Goal: Information Seeking & Learning: Learn about a topic

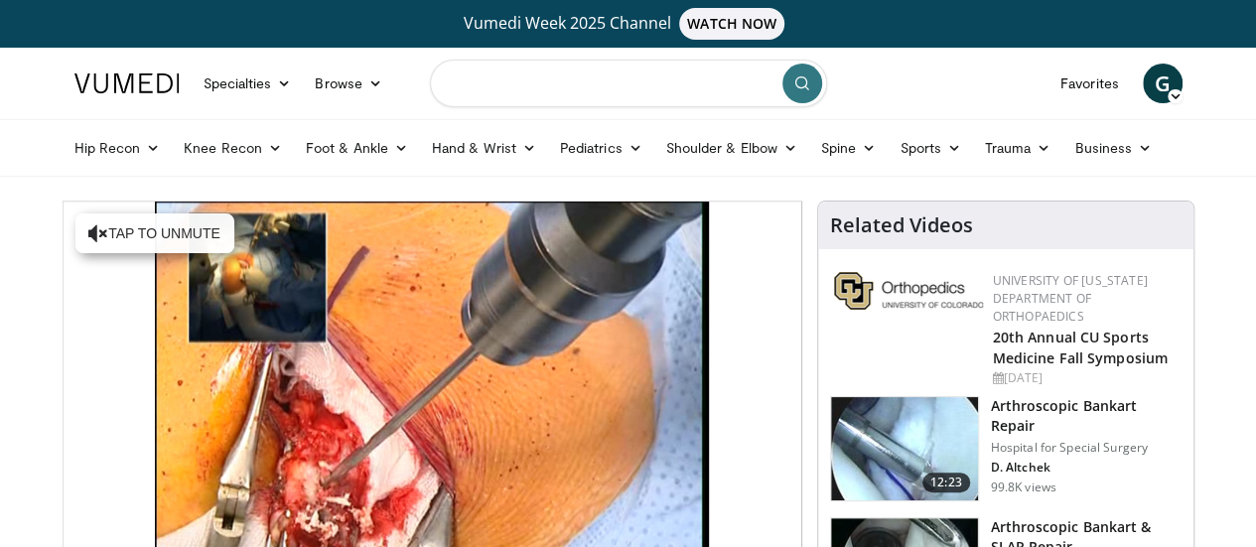
click at [502, 91] on input "Search topics, interventions" at bounding box center [628, 84] width 397 height 48
type input "*********"
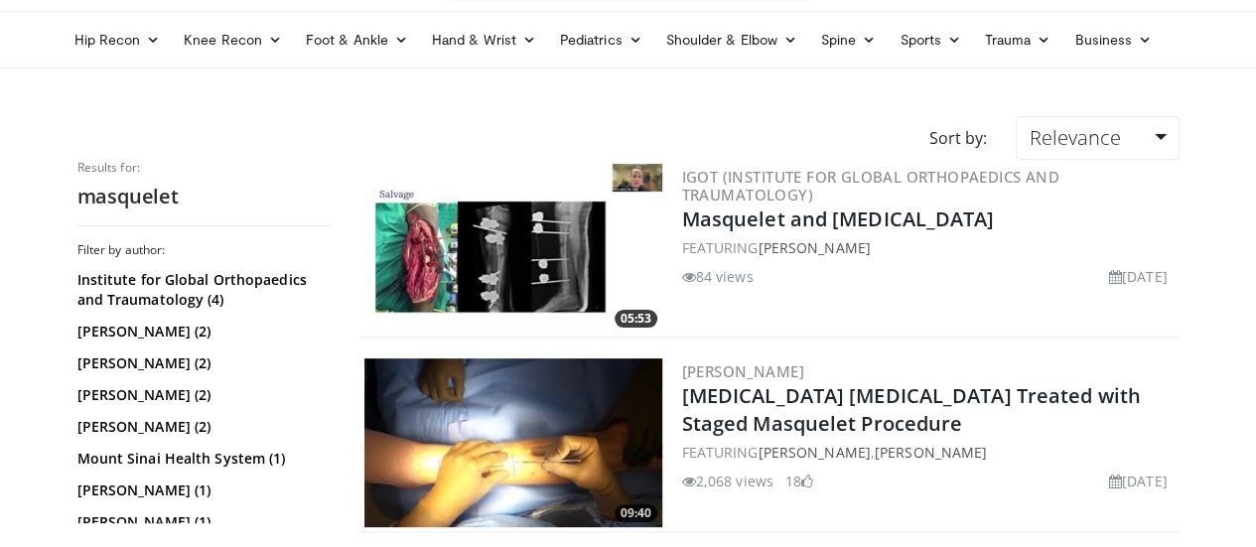
scroll to position [159, 0]
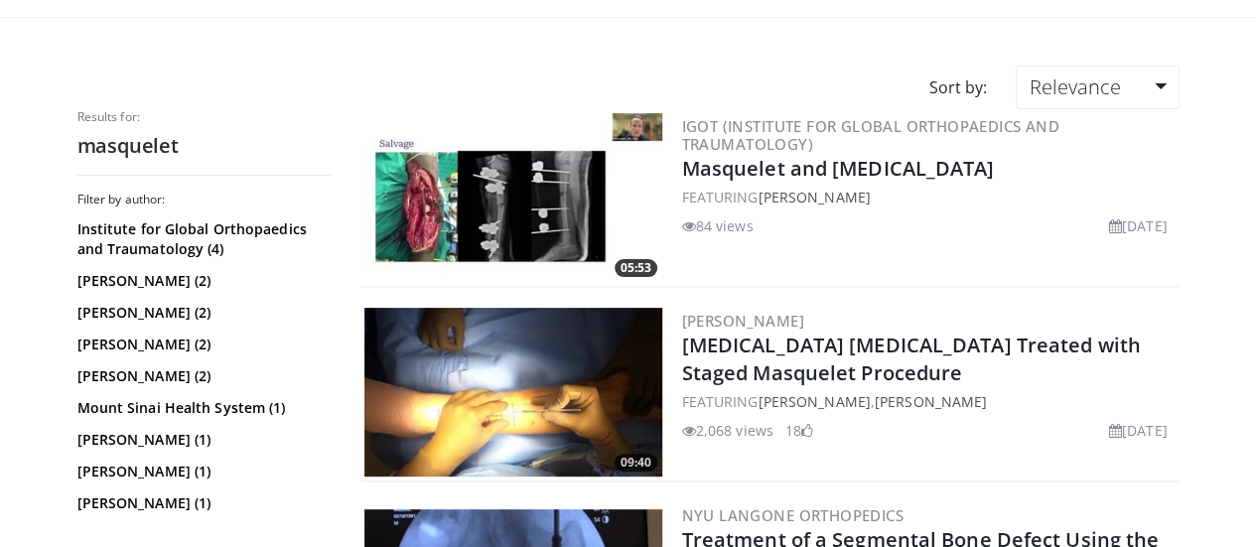
click at [472, 181] on img at bounding box center [514, 197] width 298 height 169
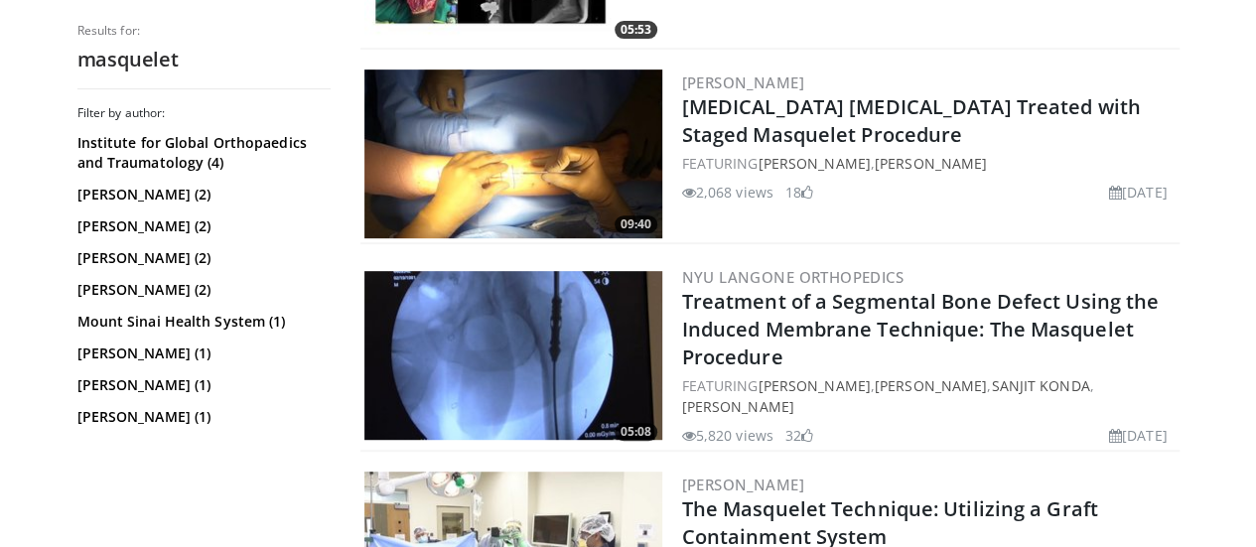
scroll to position [318, 0]
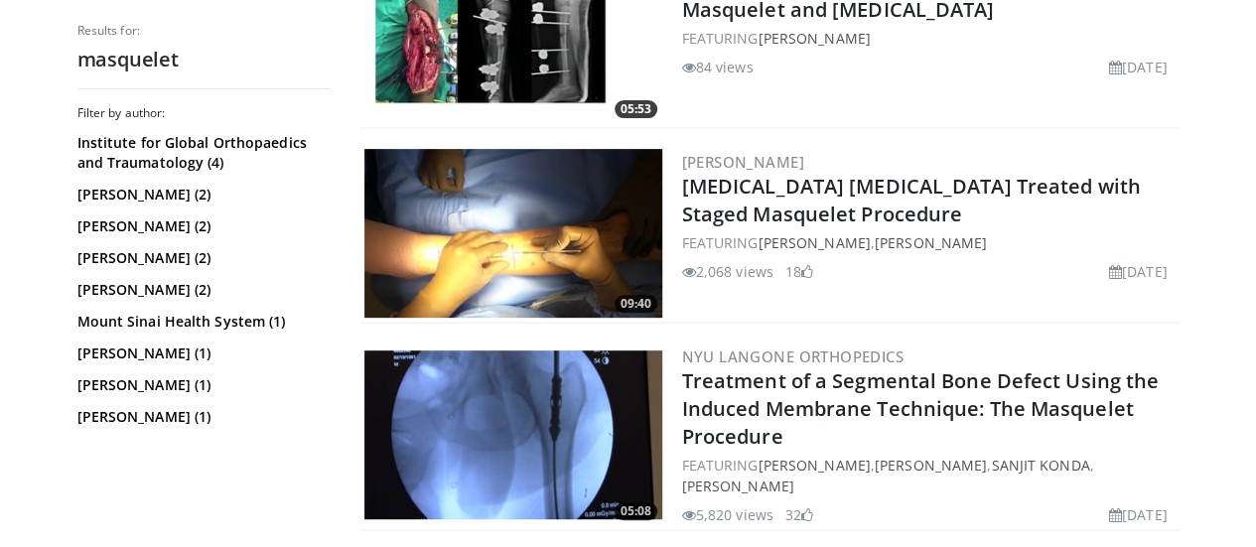
click at [535, 224] on img at bounding box center [514, 233] width 298 height 169
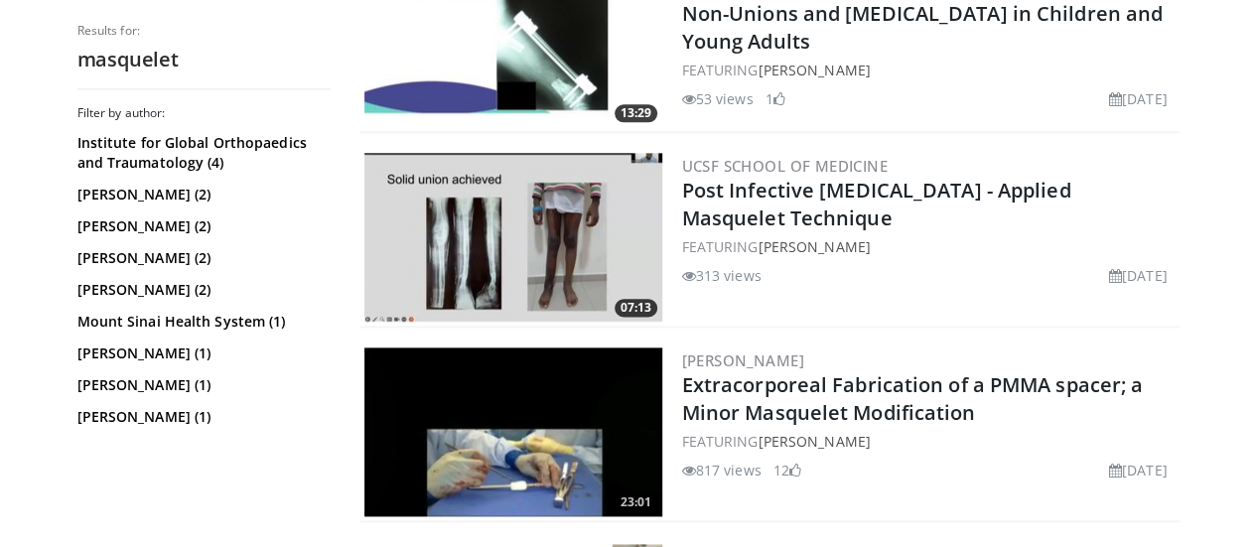
scroll to position [1112, 0]
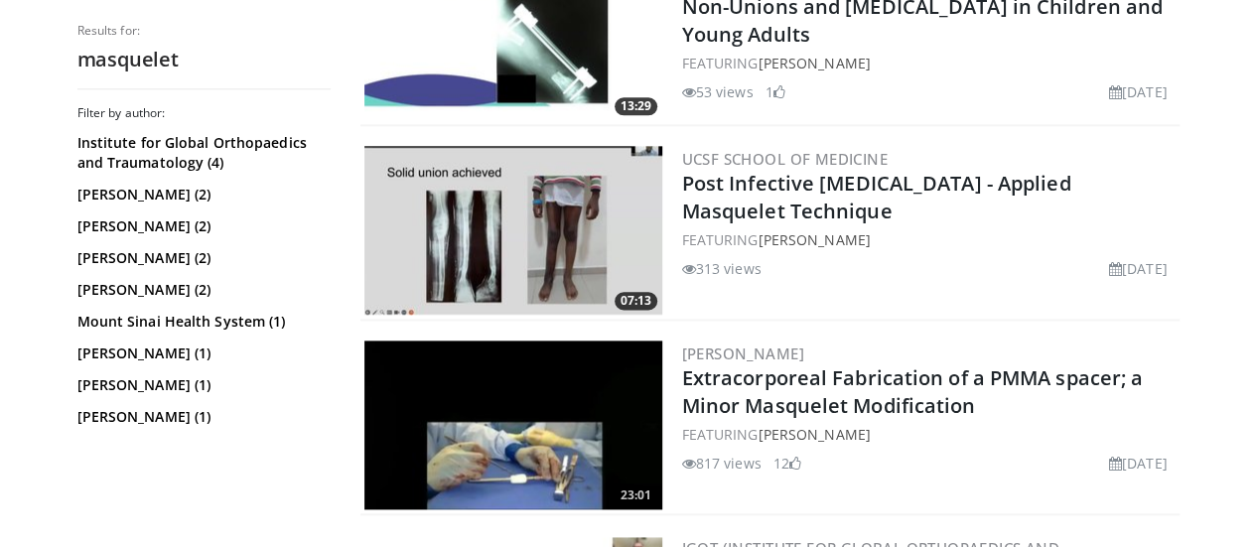
click at [445, 218] on img at bounding box center [514, 230] width 298 height 169
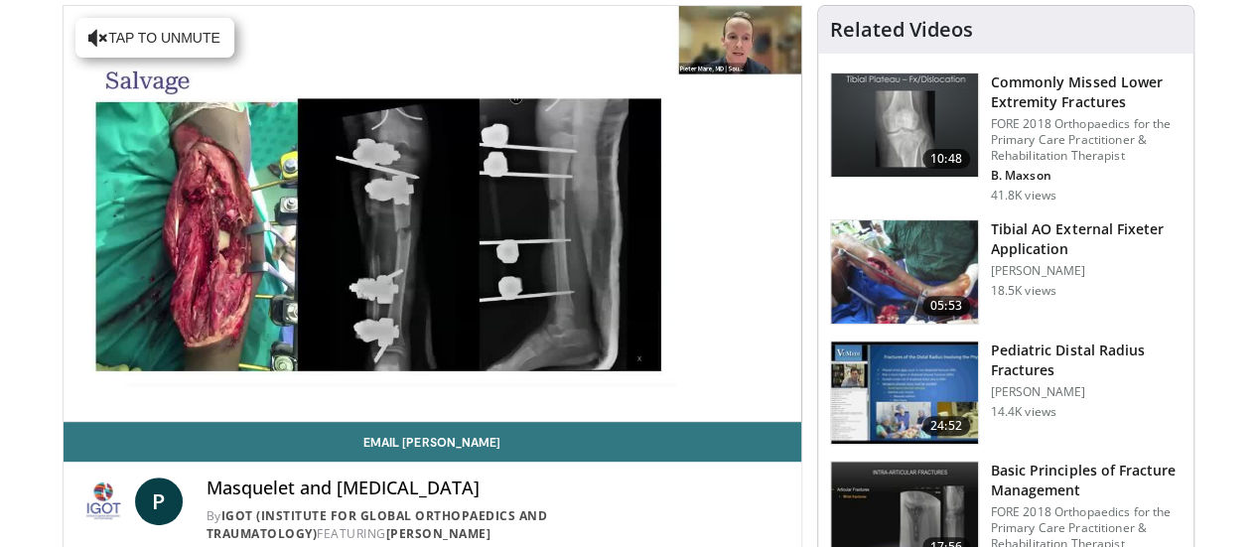
scroll to position [199, 0]
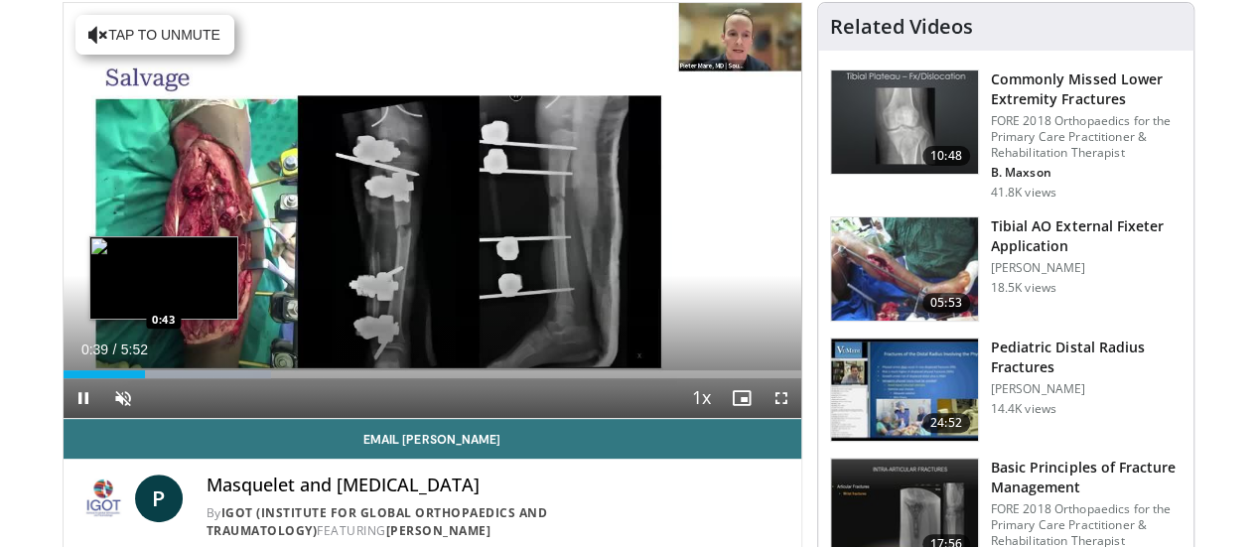
click at [113, 378] on div "Loaded : 28.16% 0:39 0:43" at bounding box center [433, 374] width 738 height 8
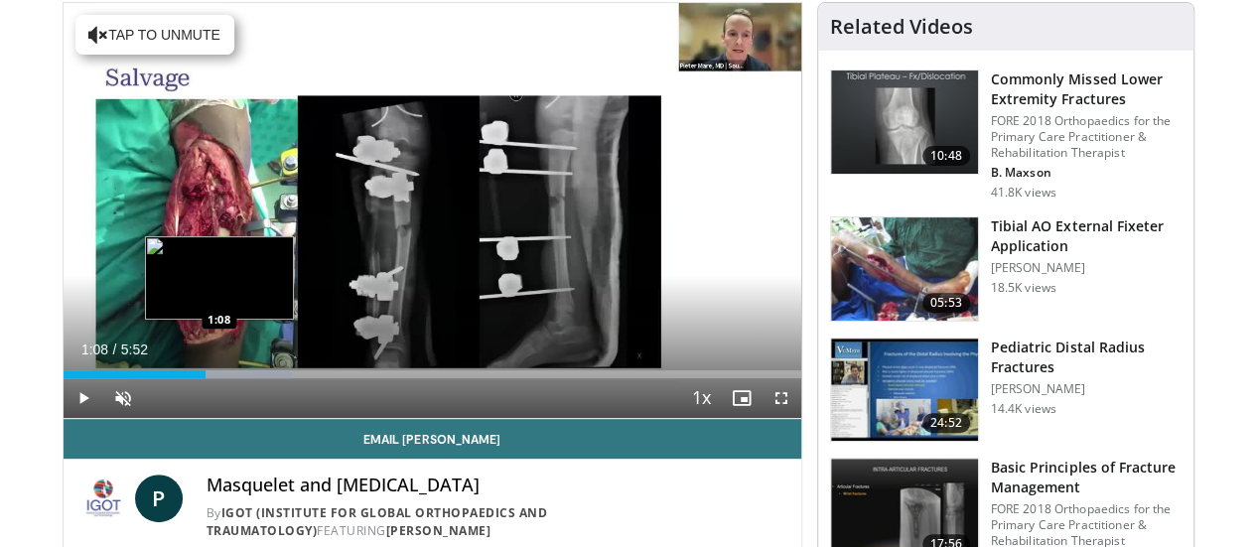
click at [169, 378] on div "Progress Bar" at bounding box center [192, 374] width 200 height 8
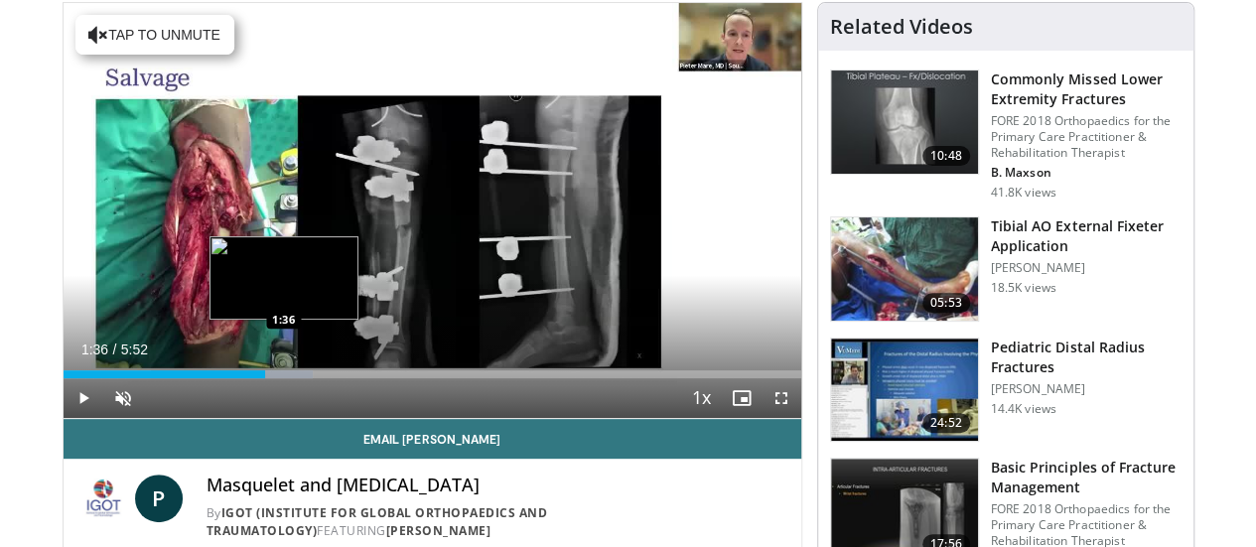
click at [232, 378] on div "Loaded : 33.80% 1:10 1:36" at bounding box center [433, 374] width 738 height 8
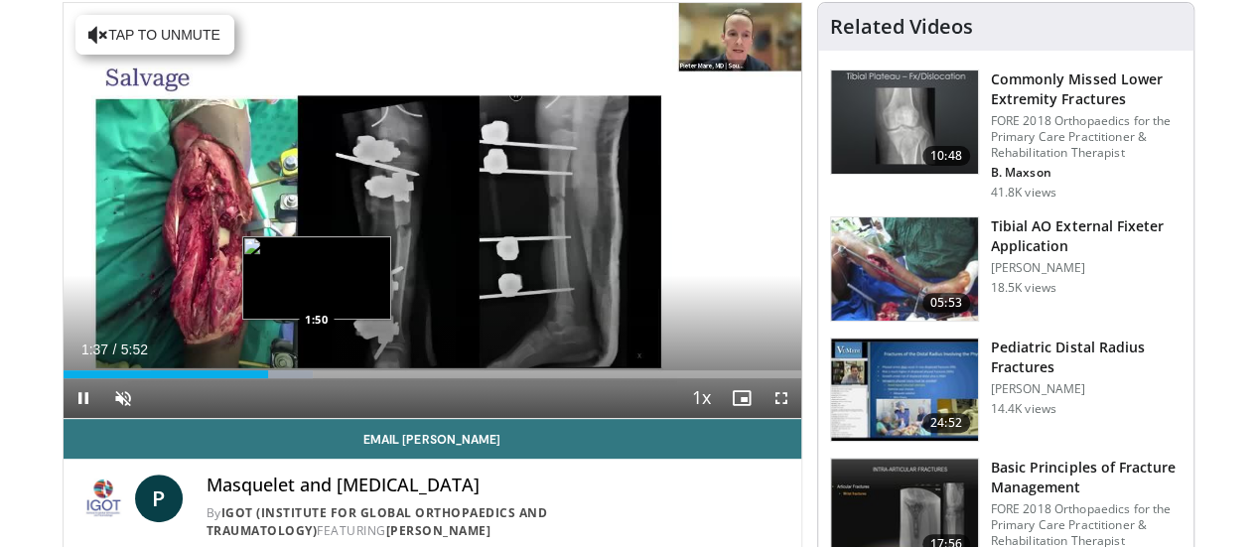
click at [266, 406] on video-js "**********" at bounding box center [433, 211] width 738 height 416
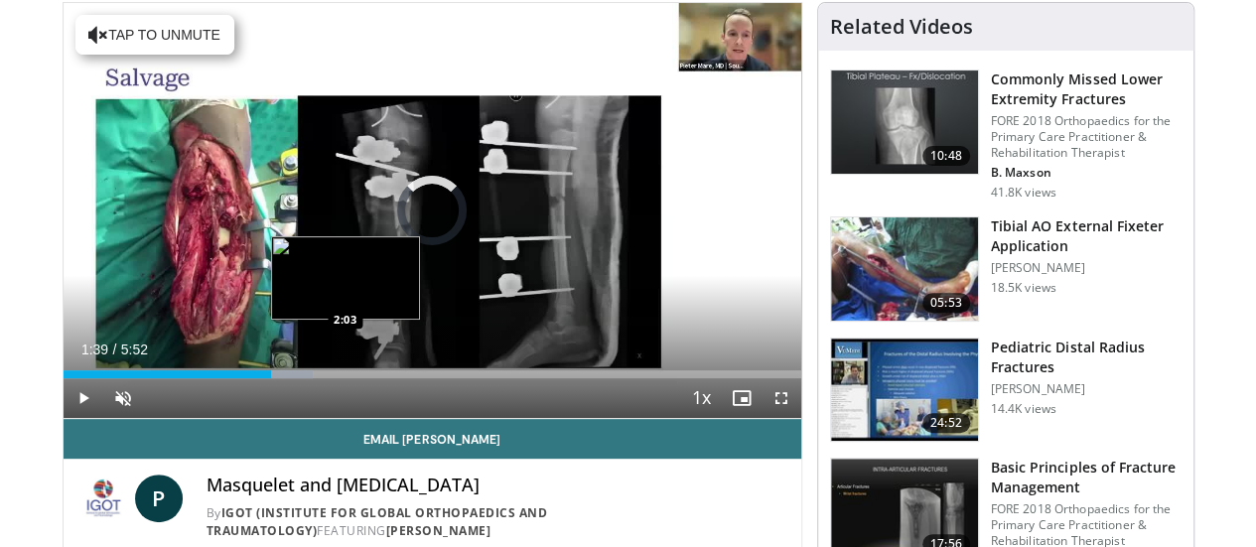
click at [295, 378] on div "Loaded : 33.80% 1:39 2:03" at bounding box center [433, 374] width 738 height 8
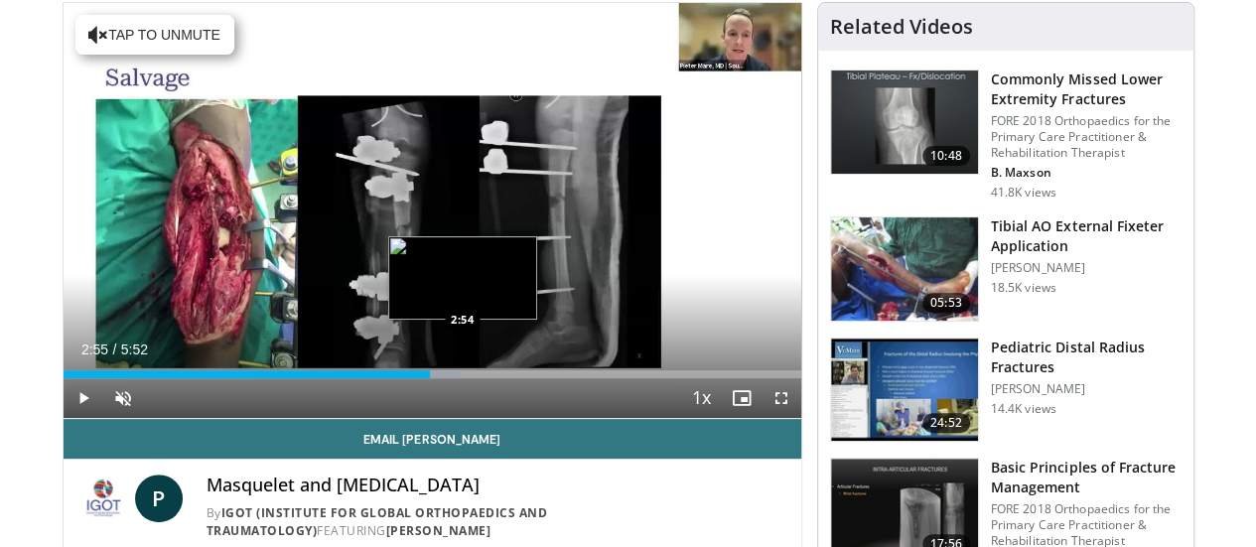
click at [413, 378] on div "Progress Bar" at bounding box center [388, 374] width 147 height 8
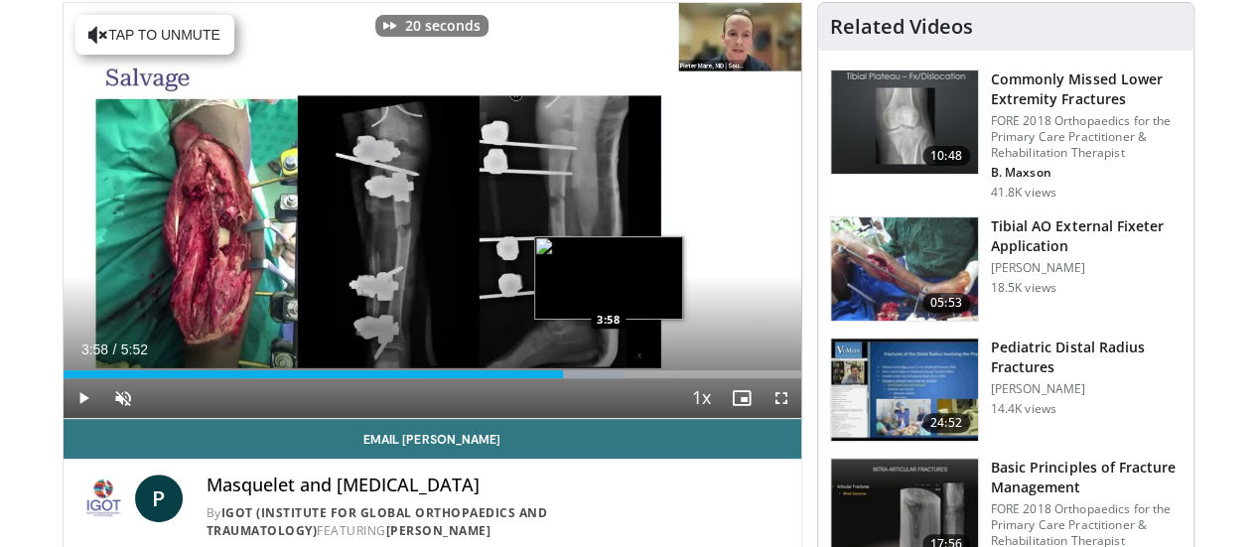
click at [558, 378] on div "Loaded : 76.07% 3:58 3:58" at bounding box center [433, 374] width 738 height 8
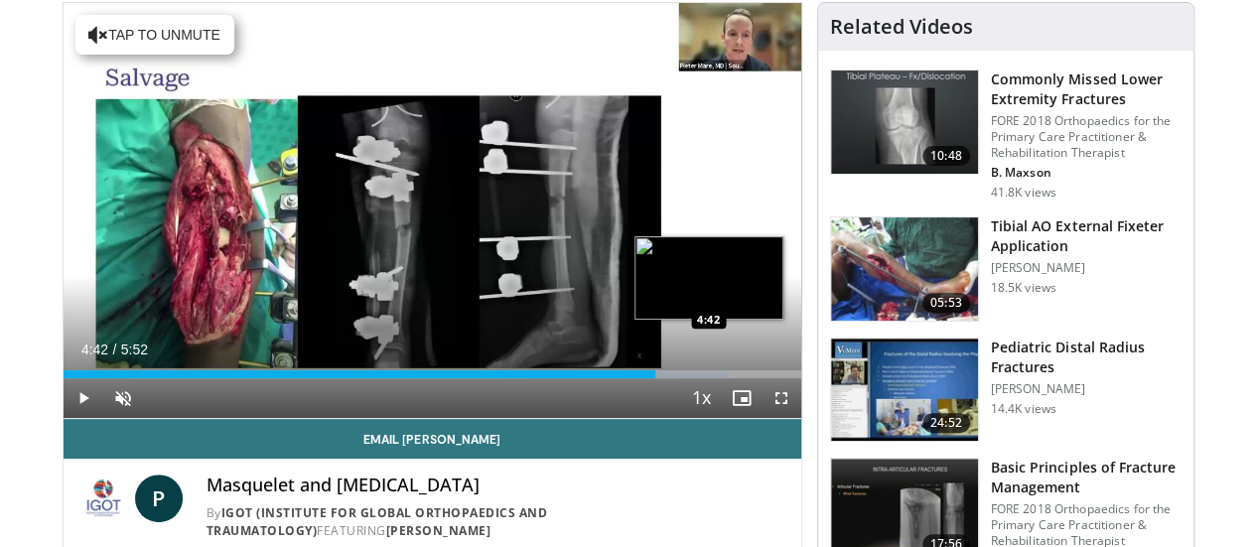
click at [659, 378] on div "Loaded : 90.16% 4:11 4:42" at bounding box center [433, 369] width 738 height 19
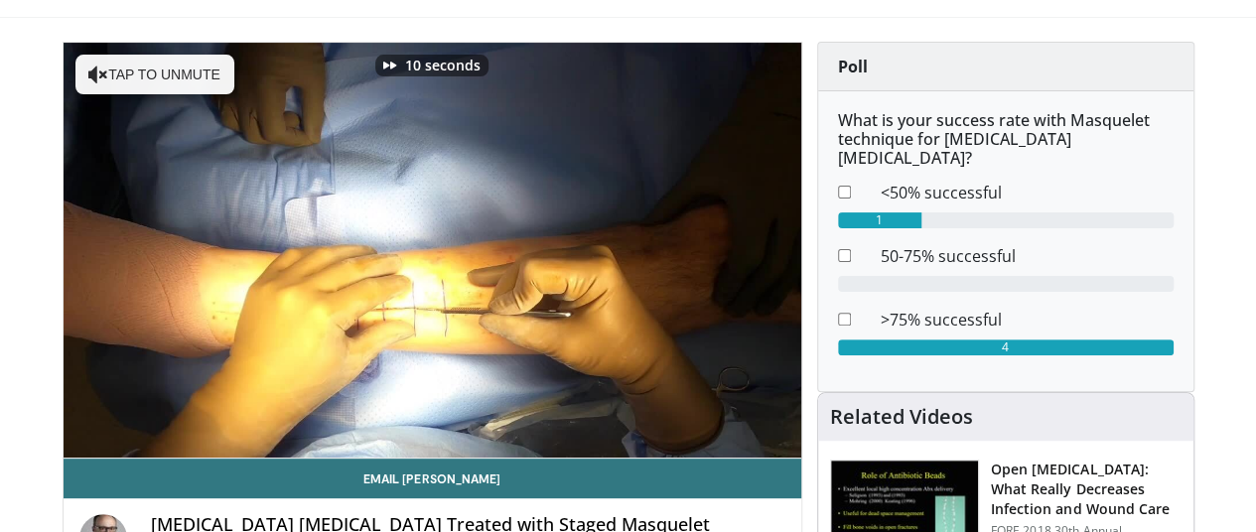
scroll to position [159, 2]
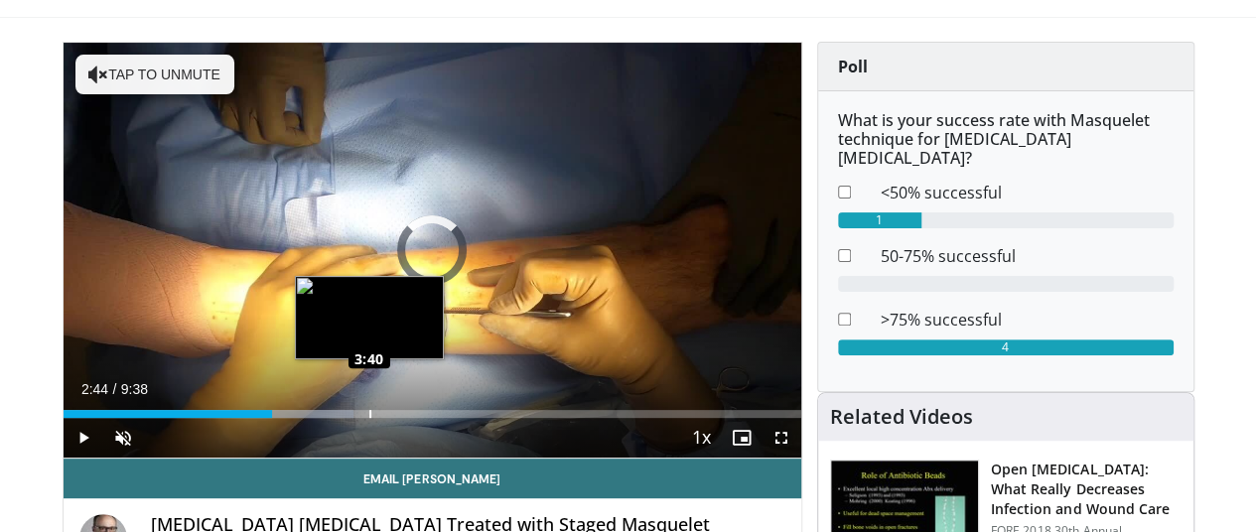
click at [316, 418] on div "Loaded : 39.40% 3:40 3:40" at bounding box center [433, 414] width 738 height 8
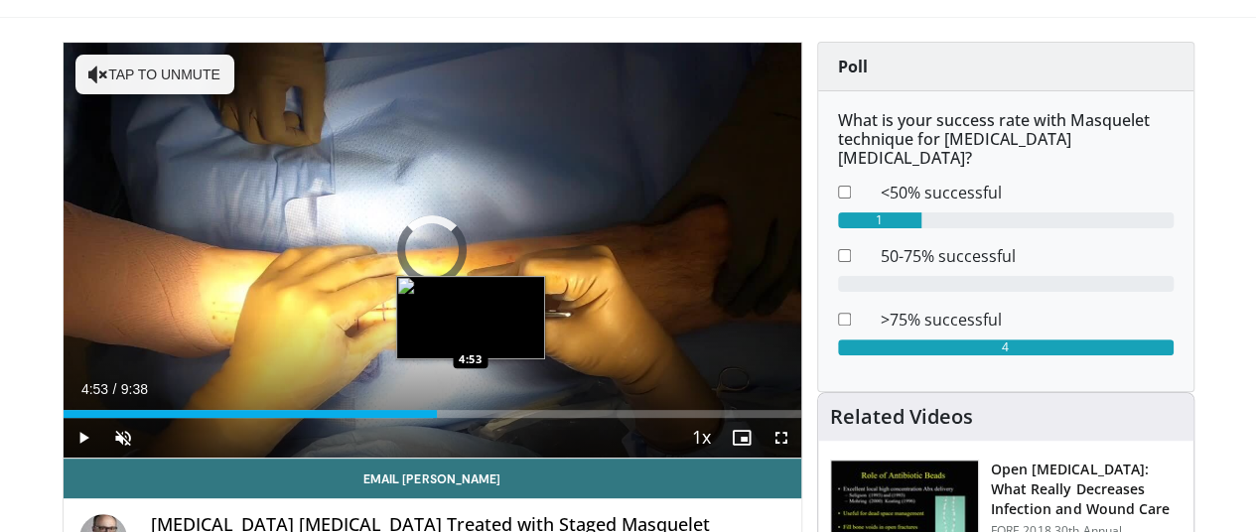
click at [417, 418] on div "Loaded : 50.09% 3:49 4:53" at bounding box center [433, 414] width 738 height 8
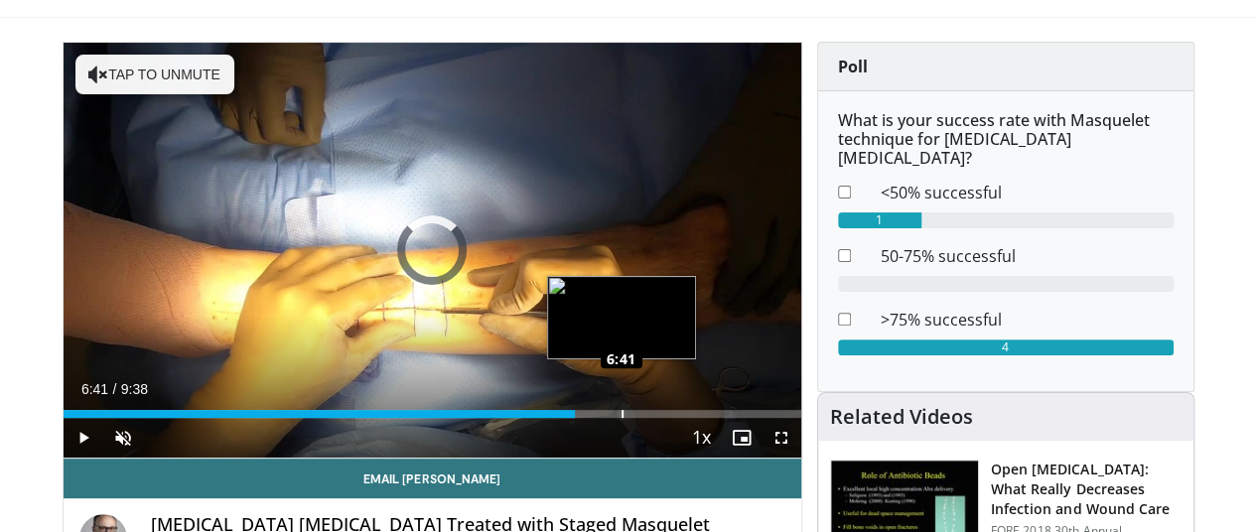
click at [568, 418] on div "Loaded : 62.18% 5:16 6:41" at bounding box center [433, 408] width 738 height 19
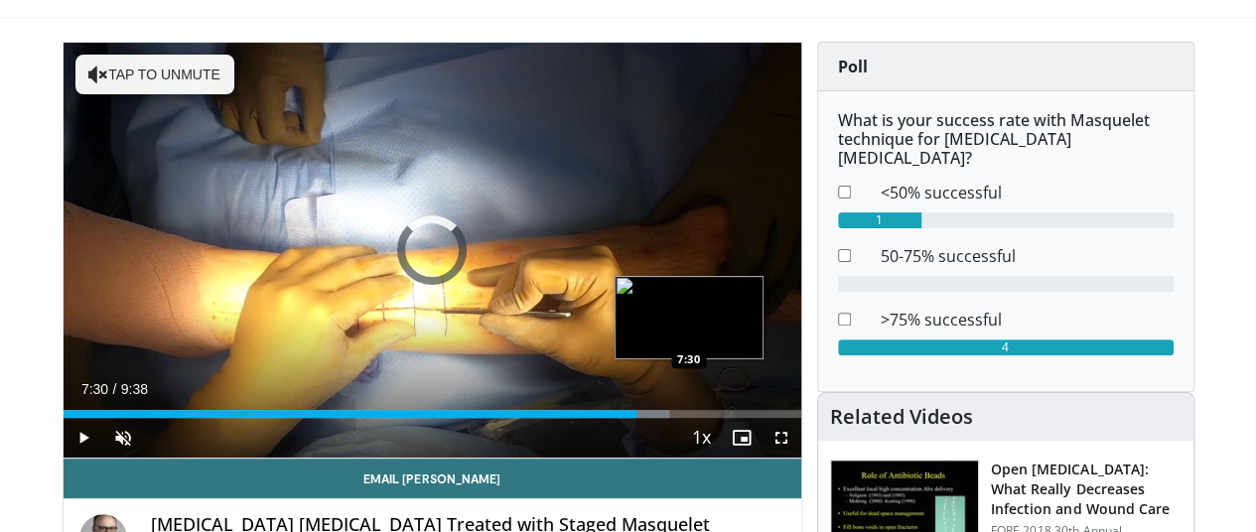
click at [636, 418] on div "Loaded : 82.23% 7:30 7:30" at bounding box center [433, 408] width 738 height 19
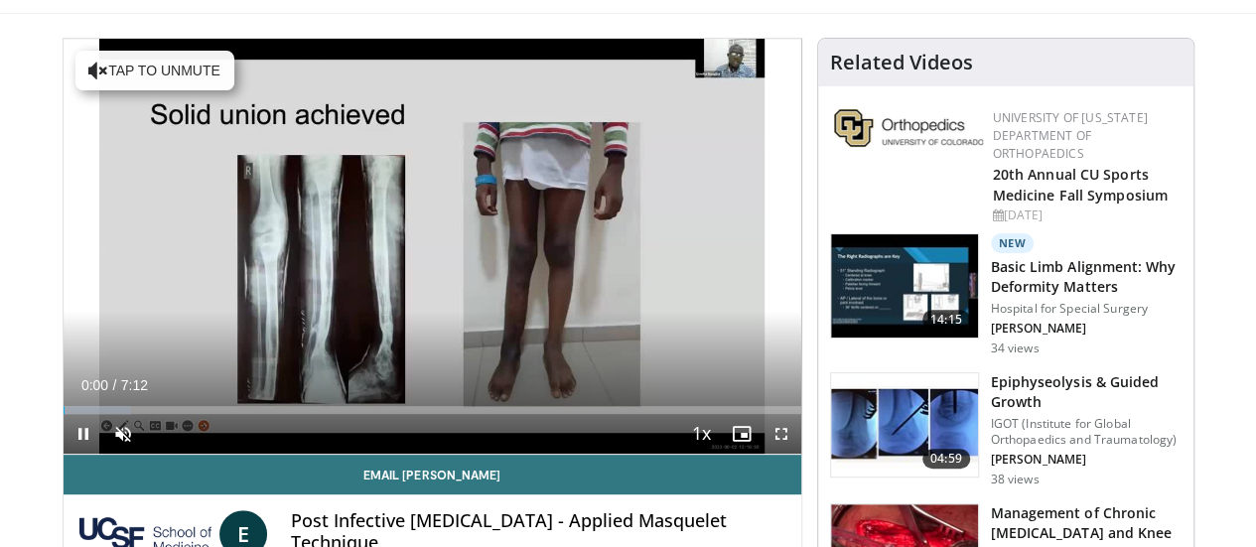
scroll to position [159, 0]
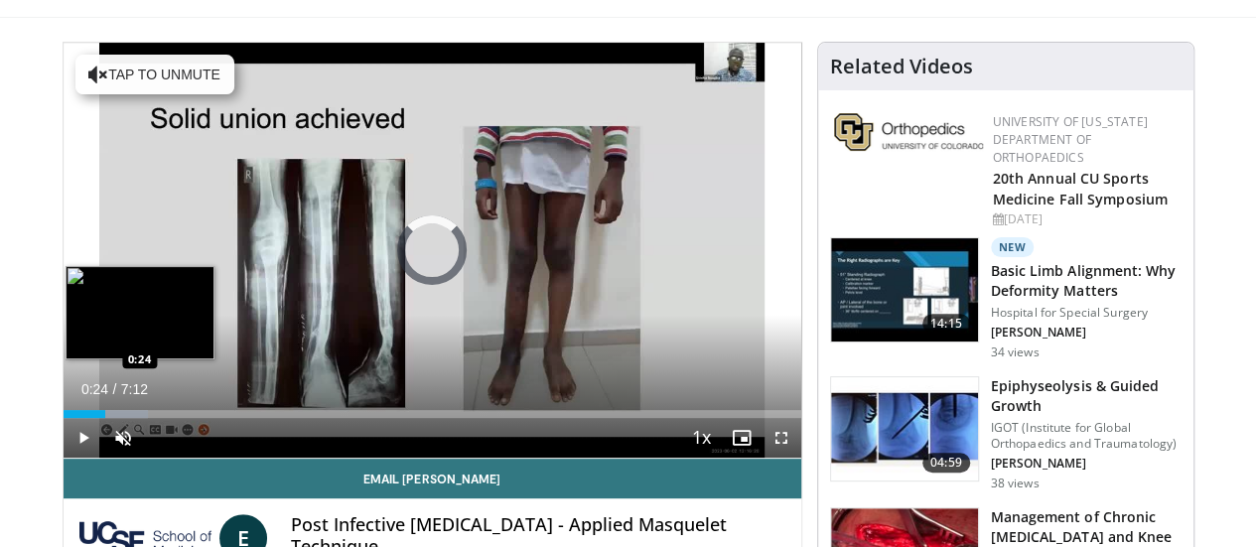
click at [64, 418] on div "Progress Bar" at bounding box center [106, 414] width 85 height 8
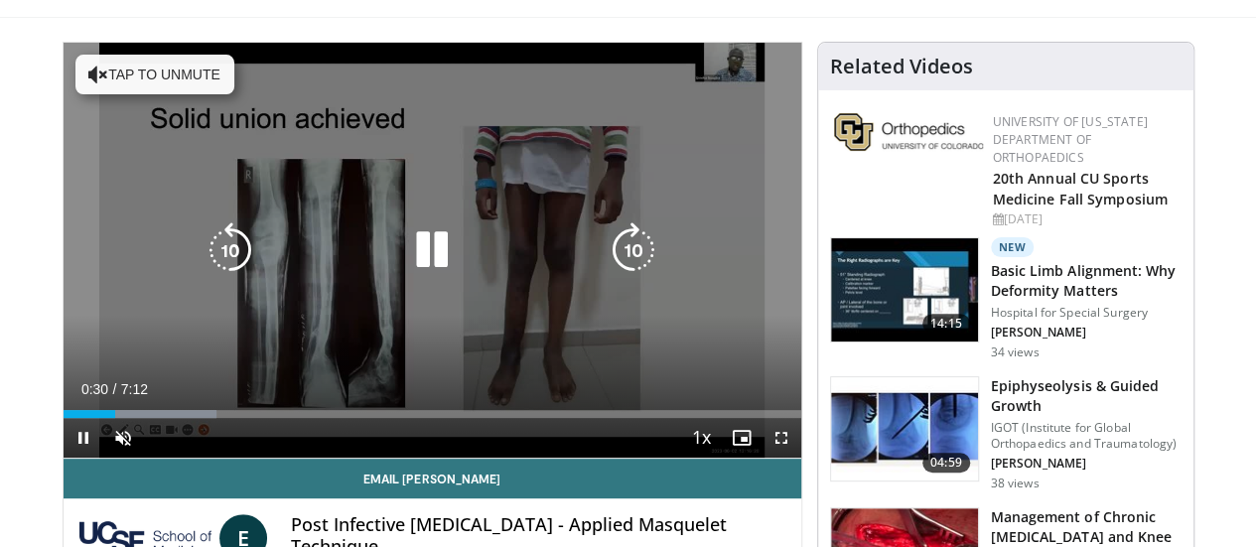
click at [244, 418] on div "Loaded : 20.80% 0:30 2:03" at bounding box center [433, 408] width 738 height 19
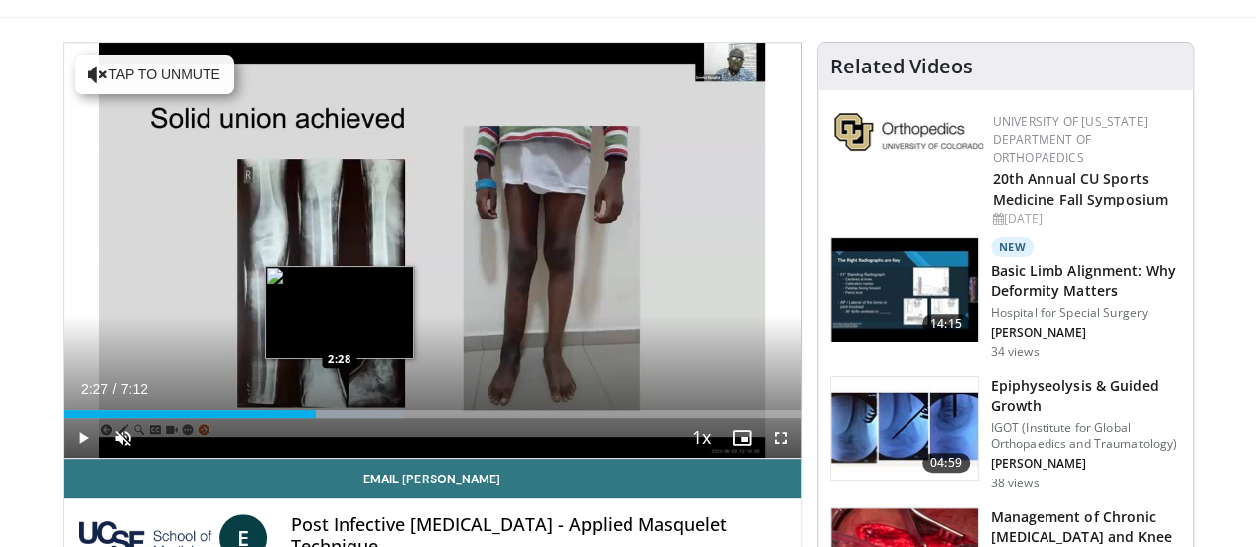
click at [288, 418] on div "Loaded : 46.22% 2:27 2:28" at bounding box center [433, 414] width 738 height 8
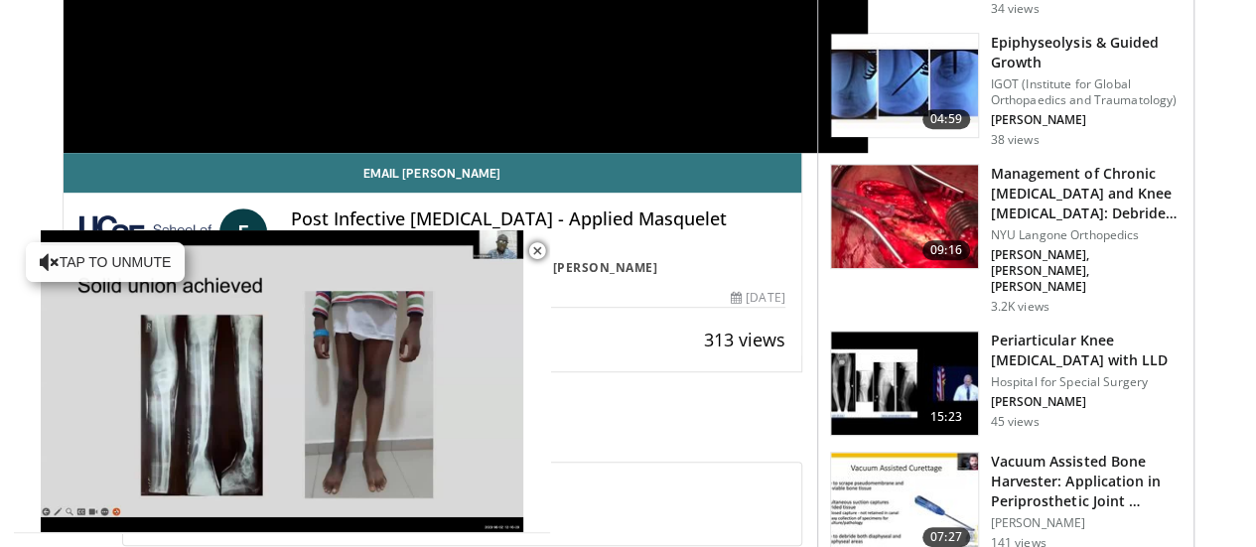
scroll to position [445, 0]
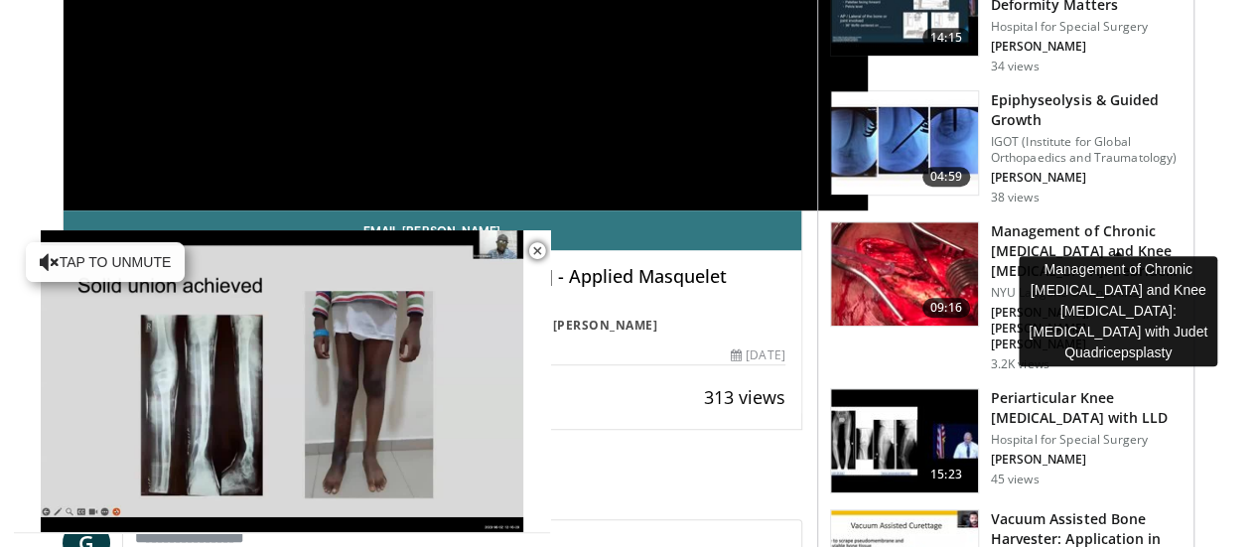
click at [1093, 221] on h3 "Management of Chronic [MEDICAL_DATA] and Knee [MEDICAL_DATA]: Debride…" at bounding box center [1086, 251] width 191 height 60
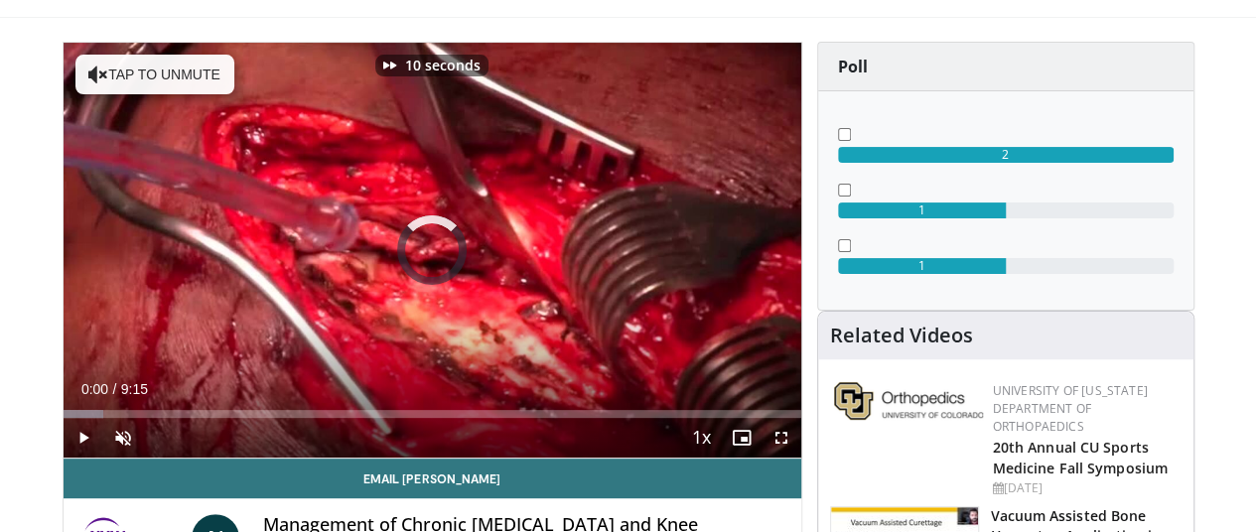
scroll to position [159, 2]
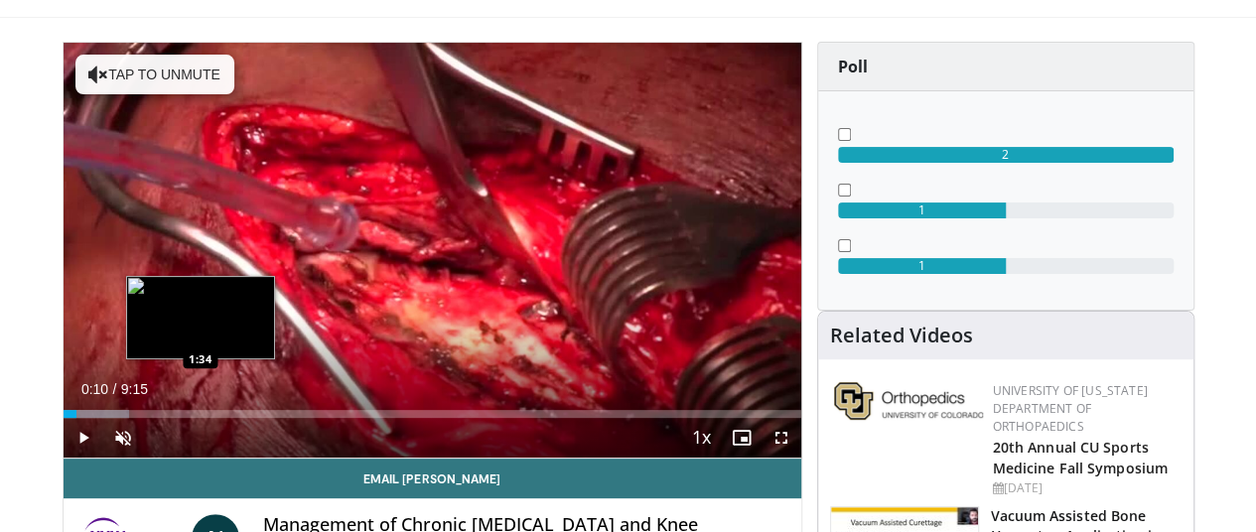
click at [147, 418] on div "Loaded : 8.91% 0:10 1:34" at bounding box center [433, 408] width 738 height 19
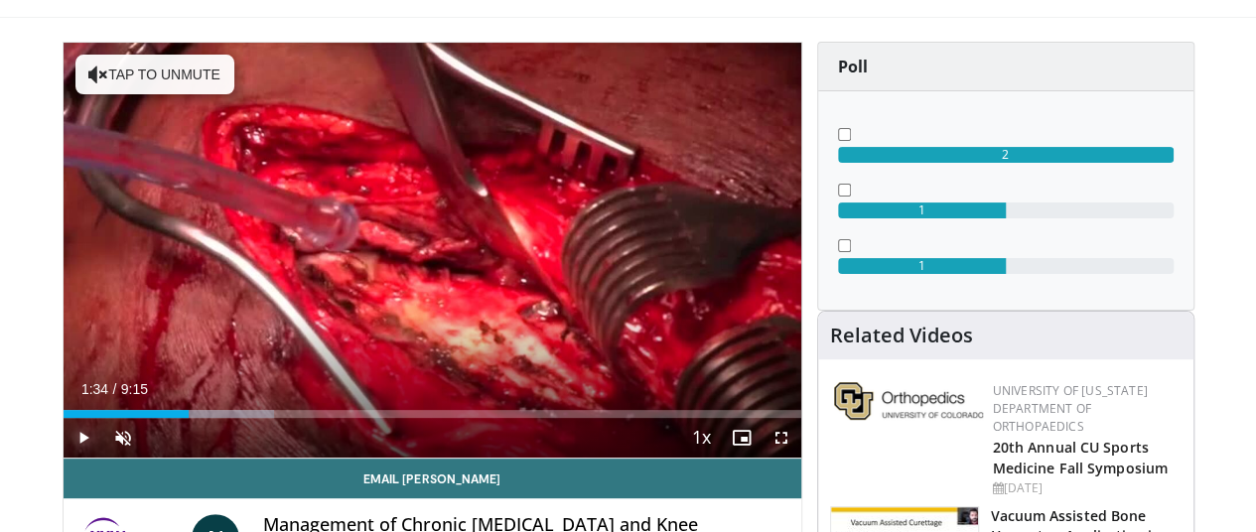
click at [64, 458] on span "Video Player" at bounding box center [84, 438] width 40 height 40
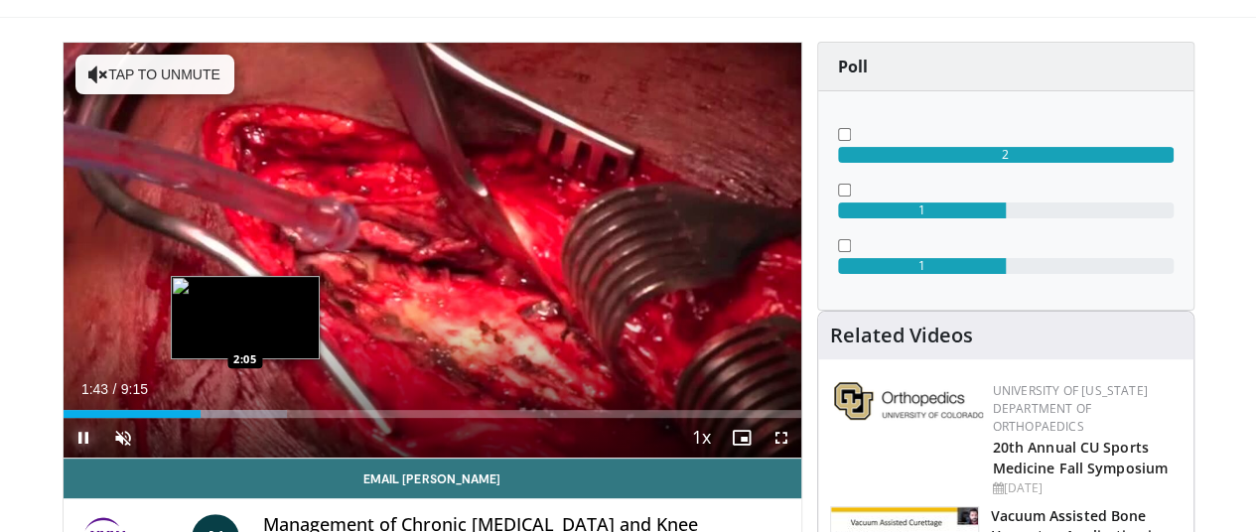
click at [193, 418] on div "Loaded : 30.33% 1:43 2:05" at bounding box center [433, 414] width 738 height 8
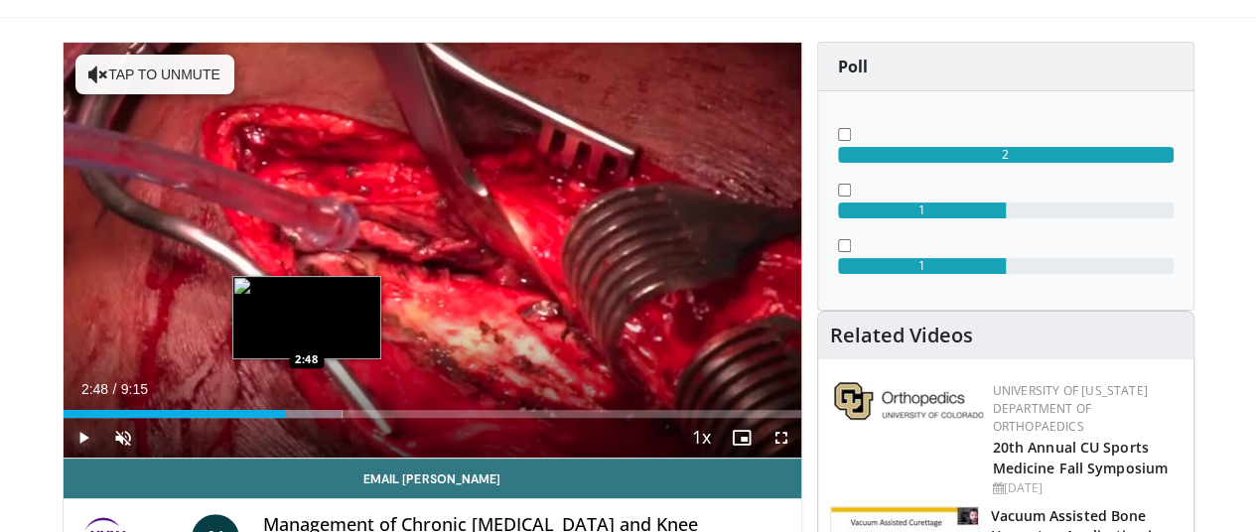
click at [252, 418] on div "Loaded : 37.82% 2:48 2:48" at bounding box center [433, 414] width 738 height 8
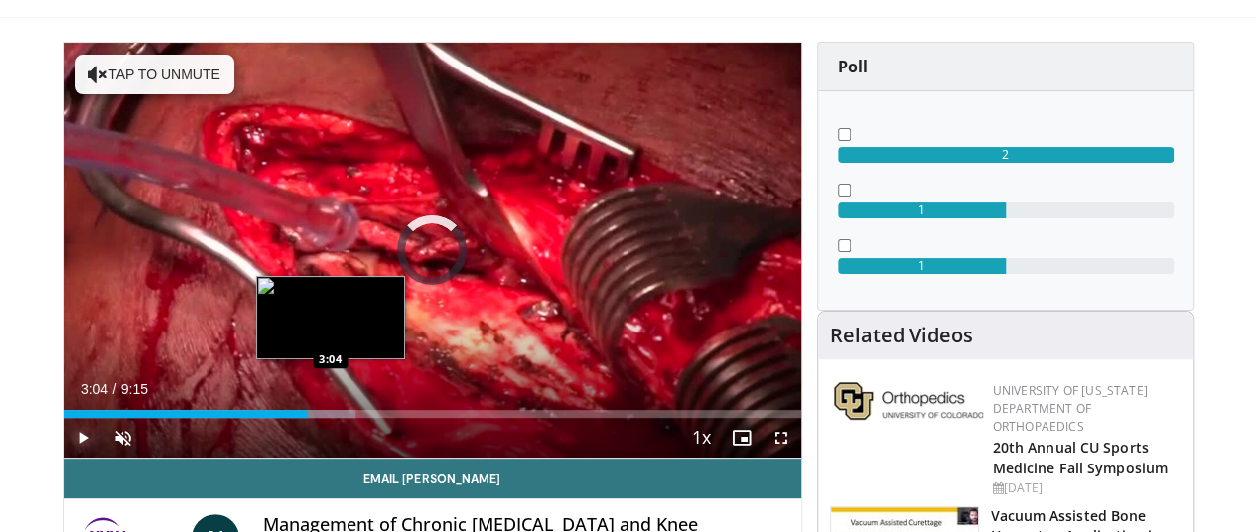
click at [278, 418] on div "Progress Bar" at bounding box center [302, 414] width 106 height 8
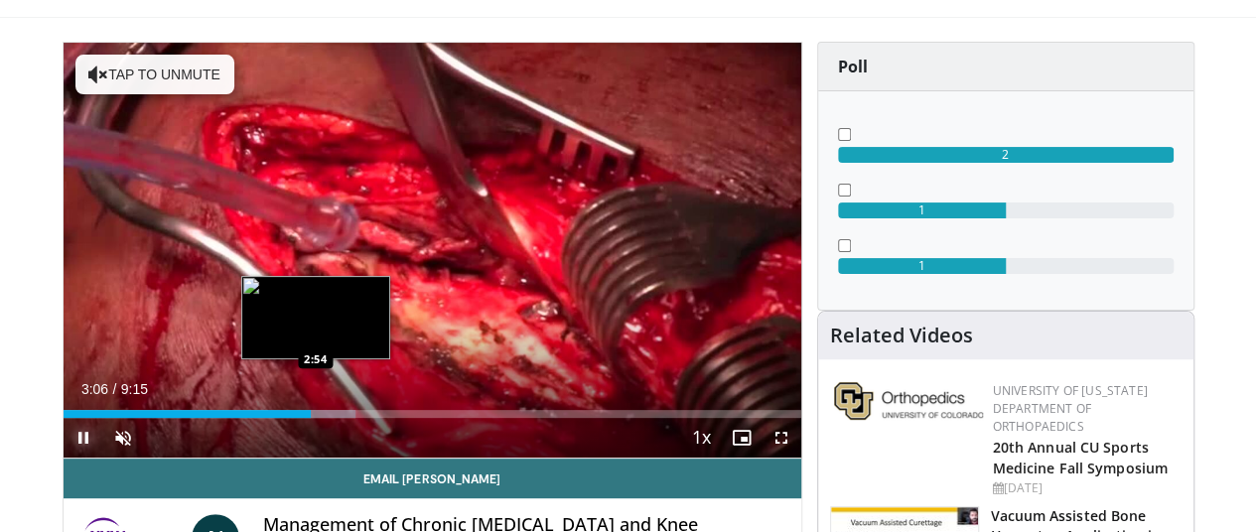
click at [262, 418] on div "Loaded : 39.62% 3:06 2:54" at bounding box center [433, 414] width 738 height 8
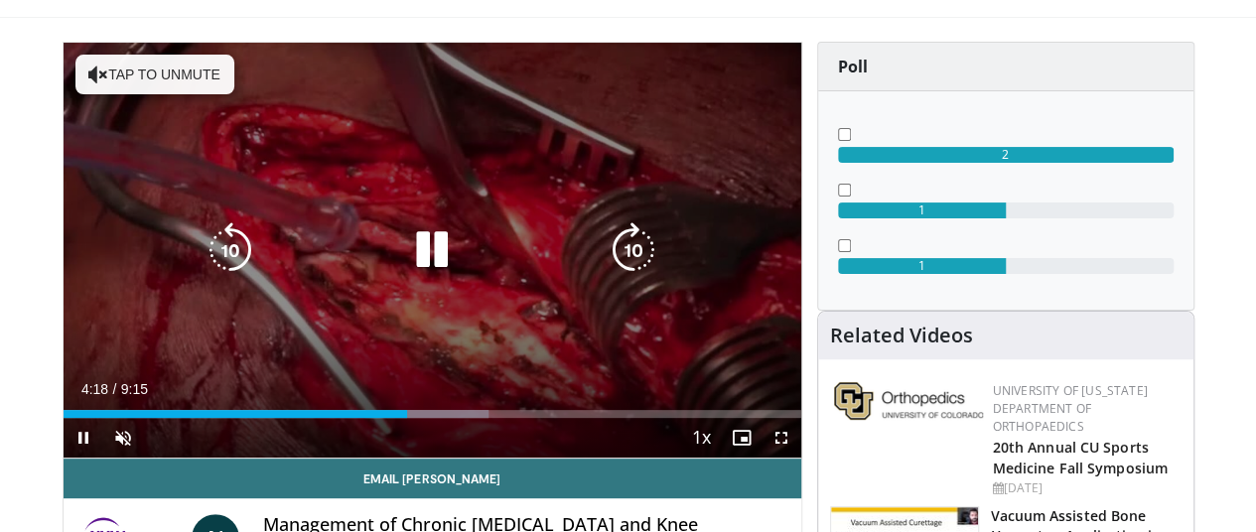
click at [421, 259] on icon "Video Player" at bounding box center [432, 250] width 56 height 56
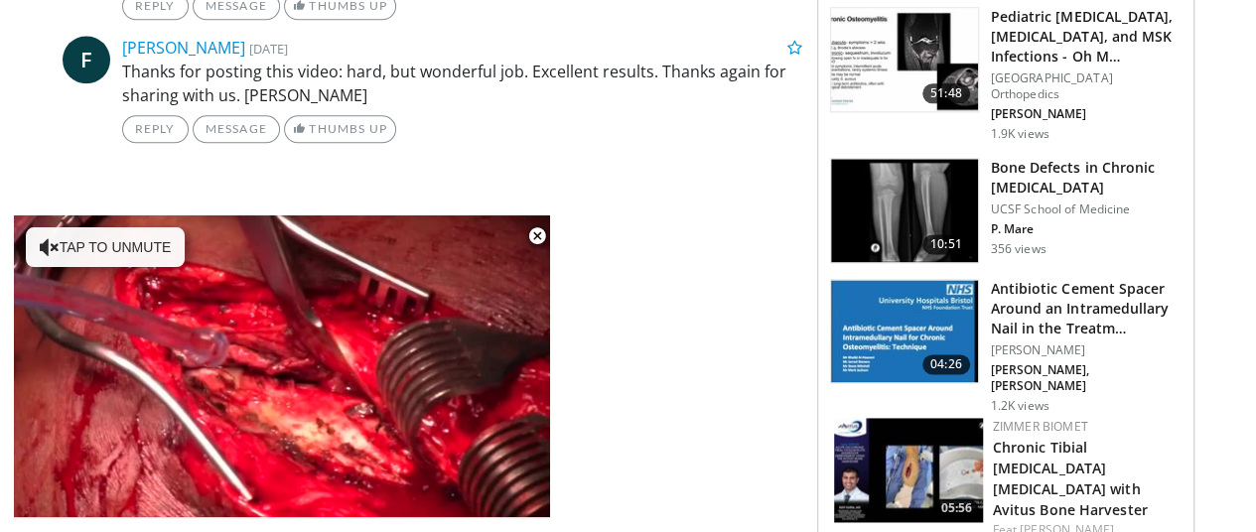
scroll to position [1192, 2]
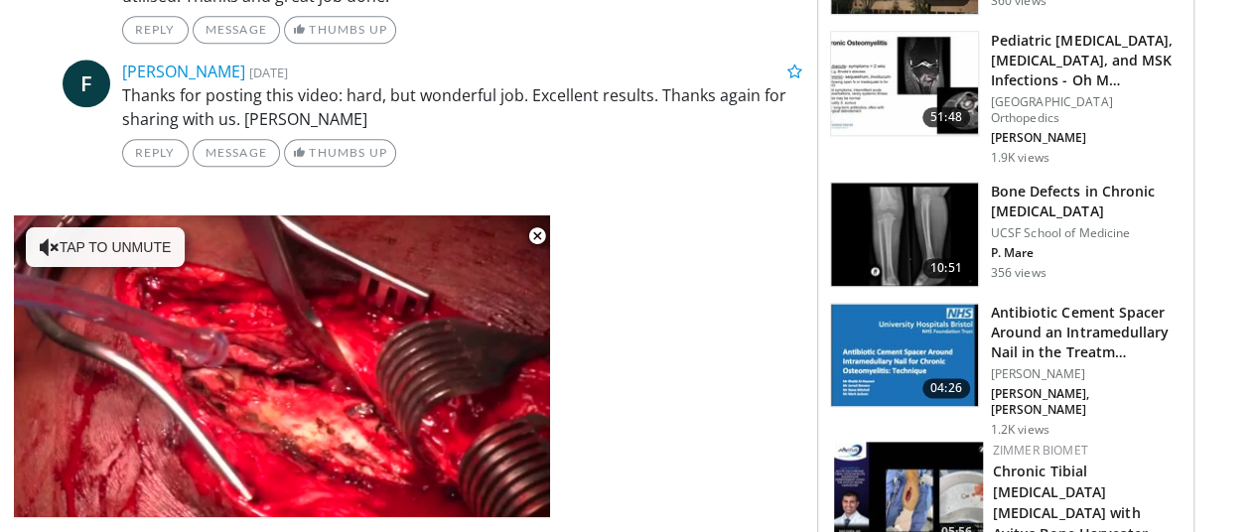
click at [960, 183] on img at bounding box center [904, 234] width 147 height 103
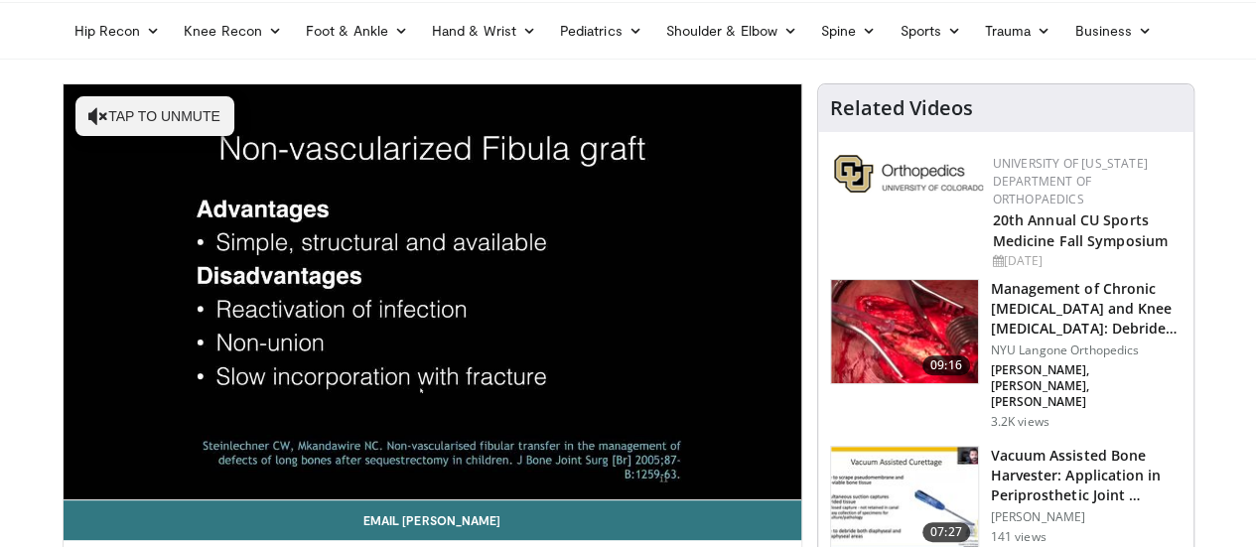
scroll to position [92, 0]
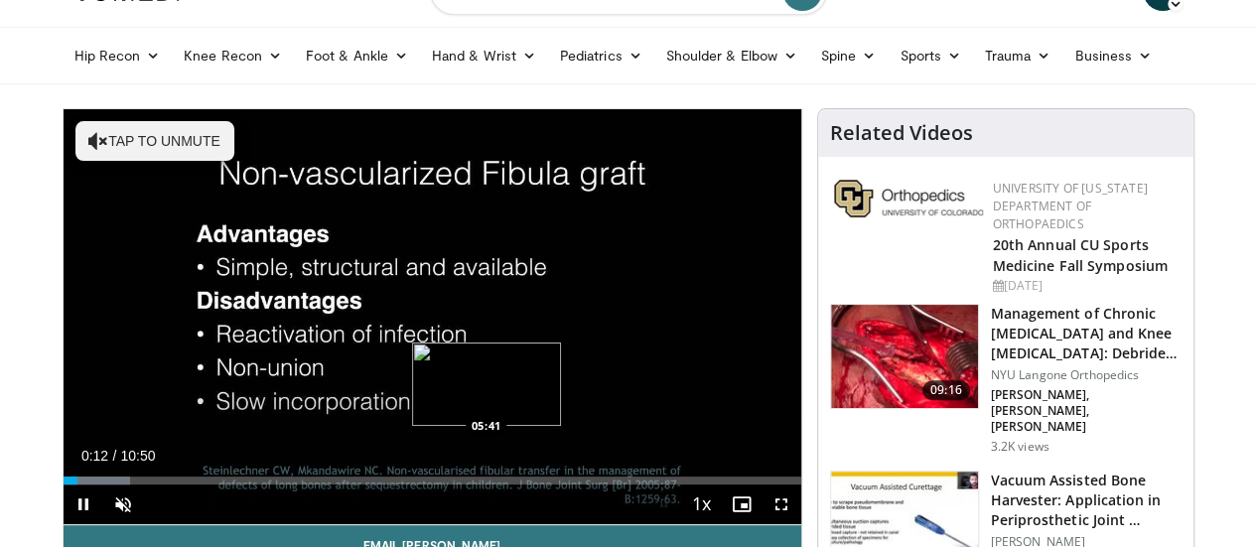
click at [437, 485] on div "Loaded : 9.14% 00:12 05:41" at bounding box center [433, 475] width 738 height 19
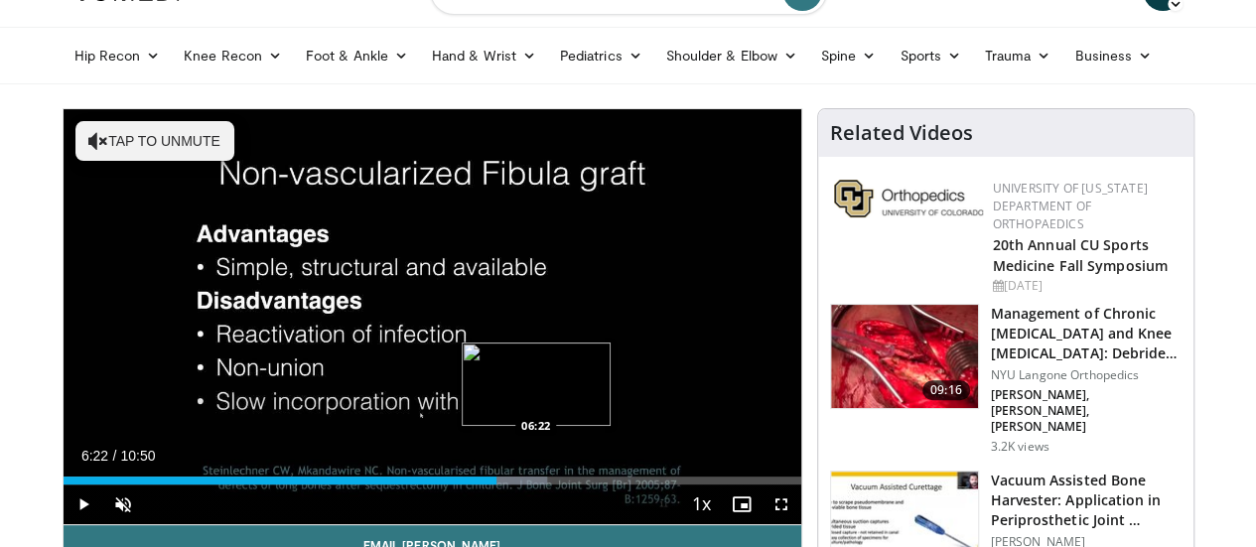
click at [485, 485] on div "Loaded : 65.60% 06:22 06:22" at bounding box center [433, 475] width 738 height 19
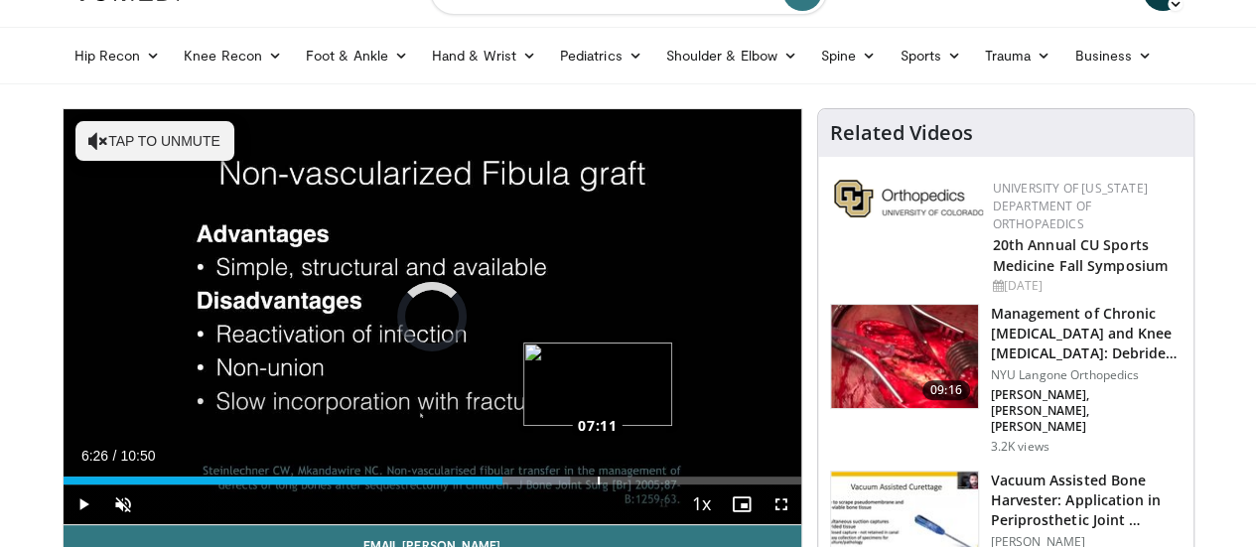
click at [547, 485] on div "Loaded : 68.65% 07:11 07:11" at bounding box center [433, 475] width 738 height 19
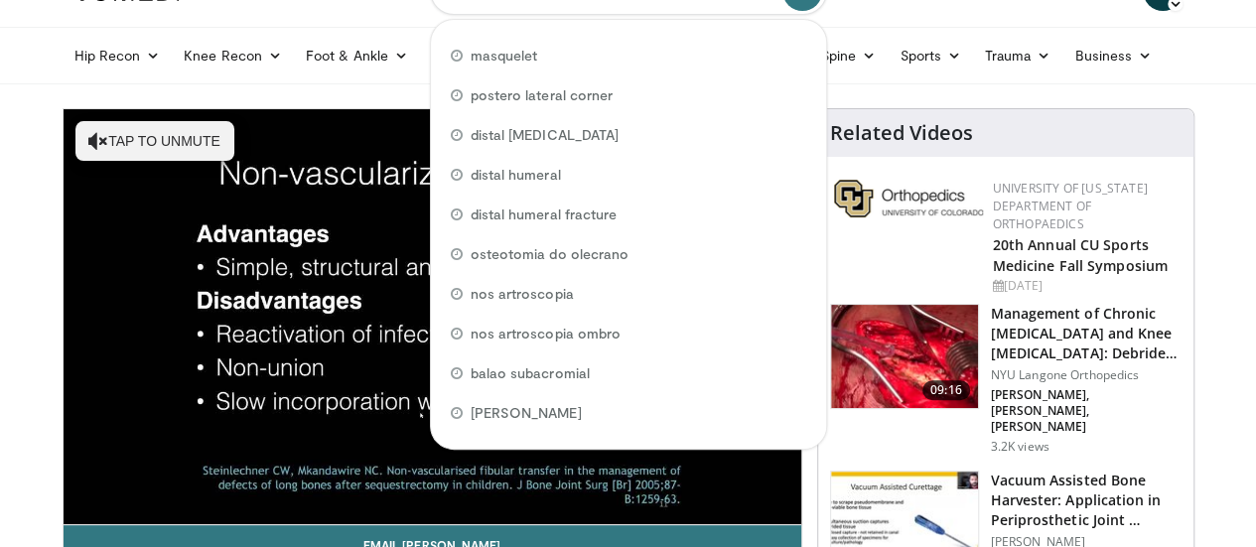
scroll to position [74, 0]
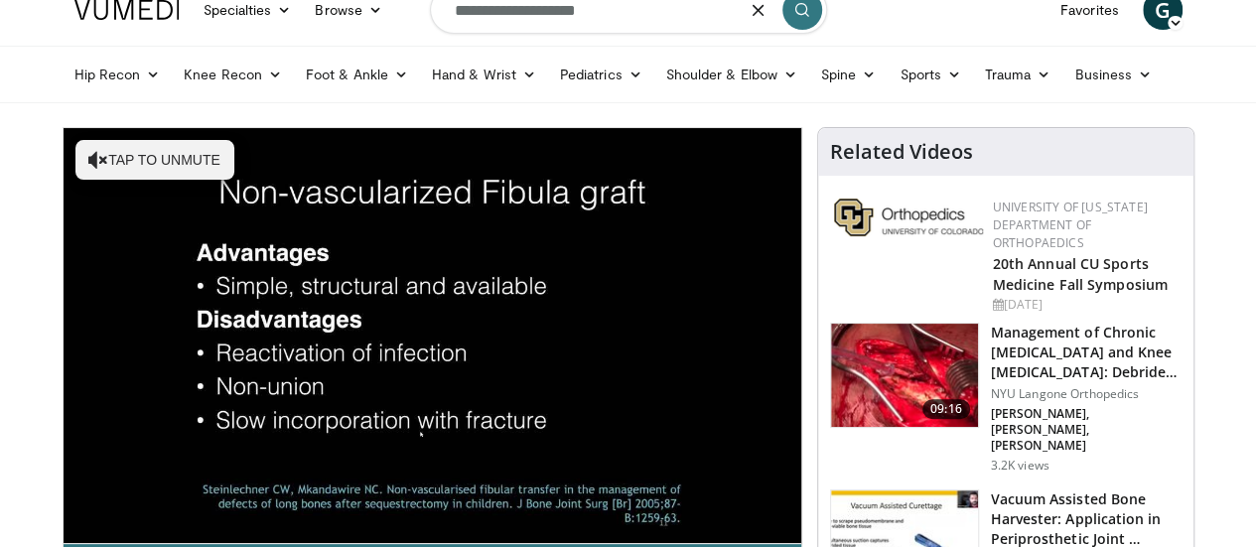
type input "**********"
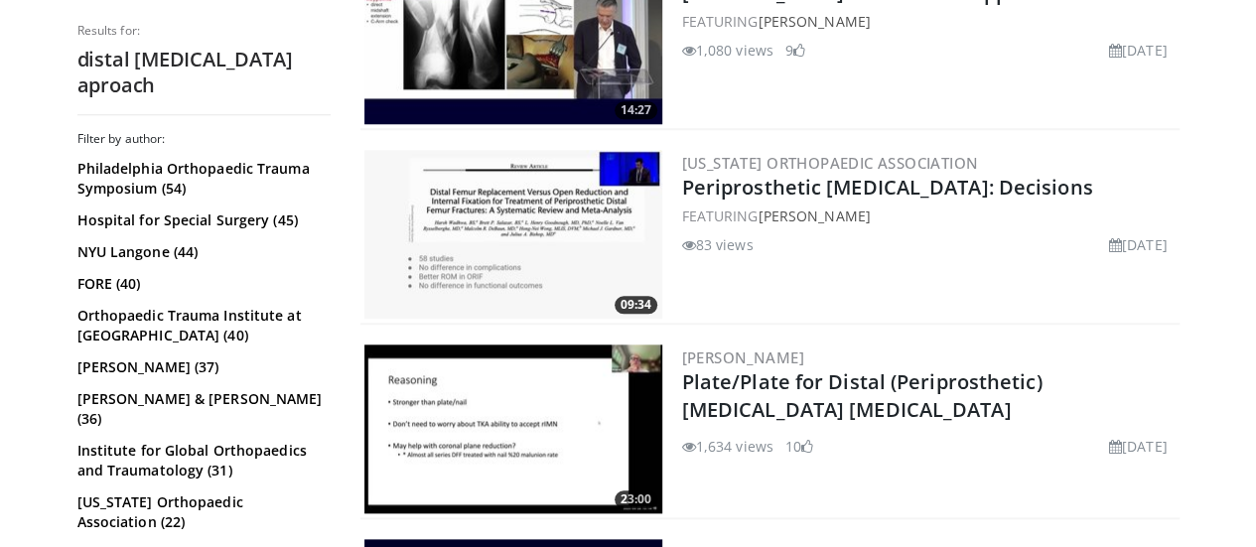
scroll to position [755, 0]
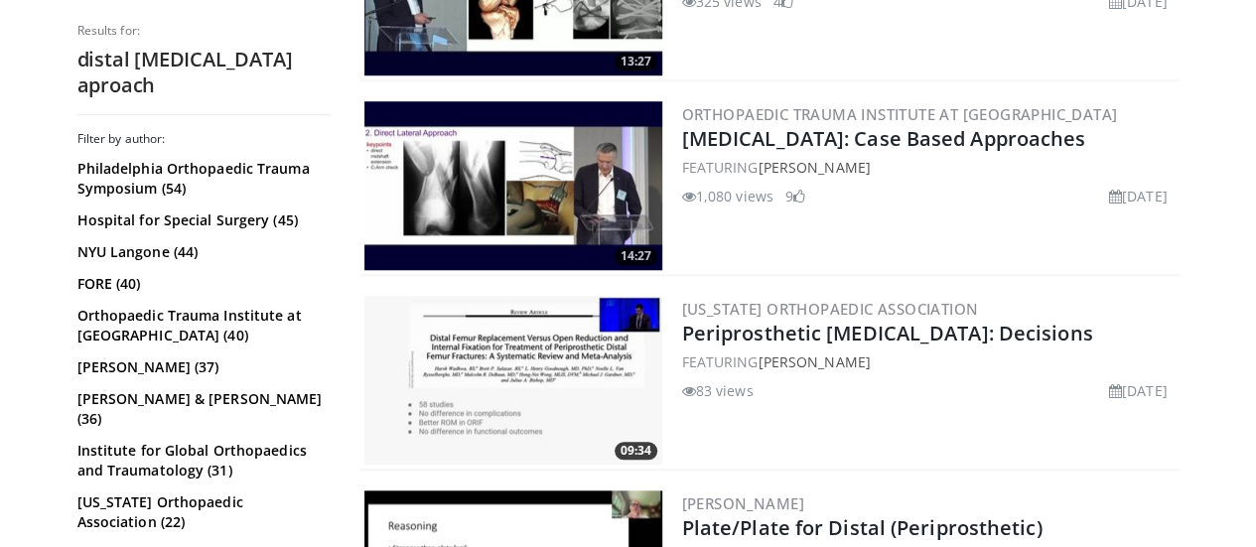
click at [516, 180] on img at bounding box center [514, 185] width 298 height 169
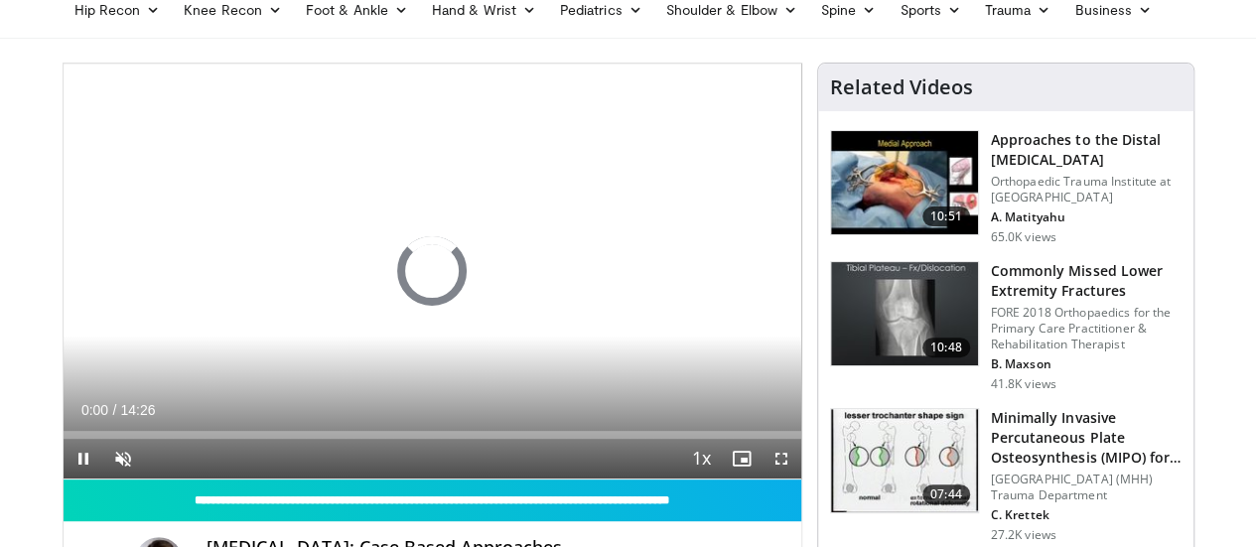
scroll to position [199, 0]
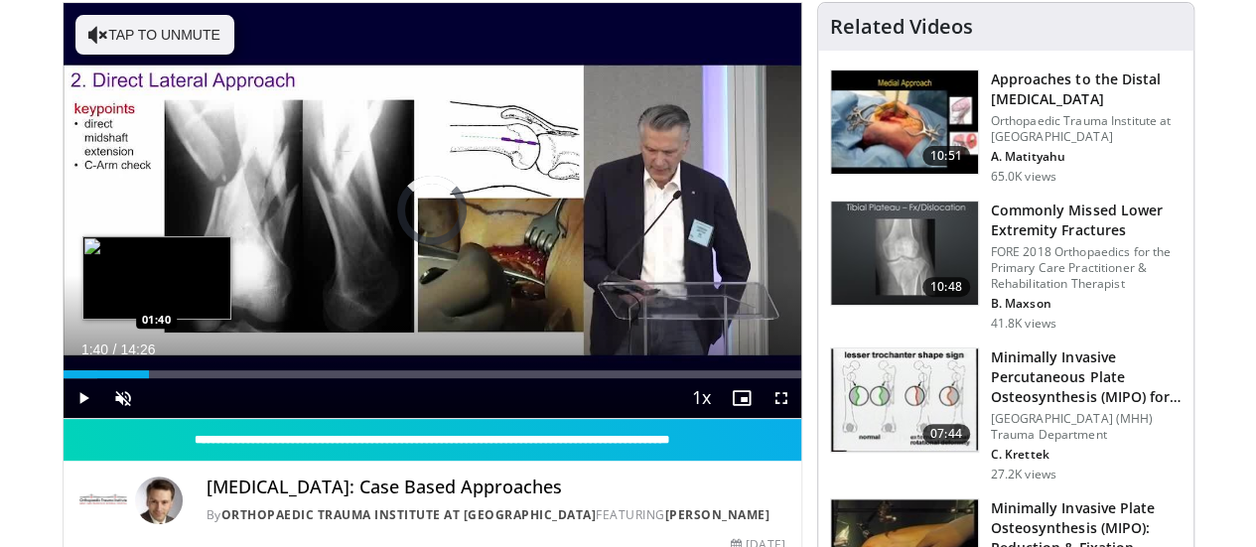
click at [106, 378] on div "Loaded : 4.60% 01:40 01:40" at bounding box center [433, 374] width 738 height 8
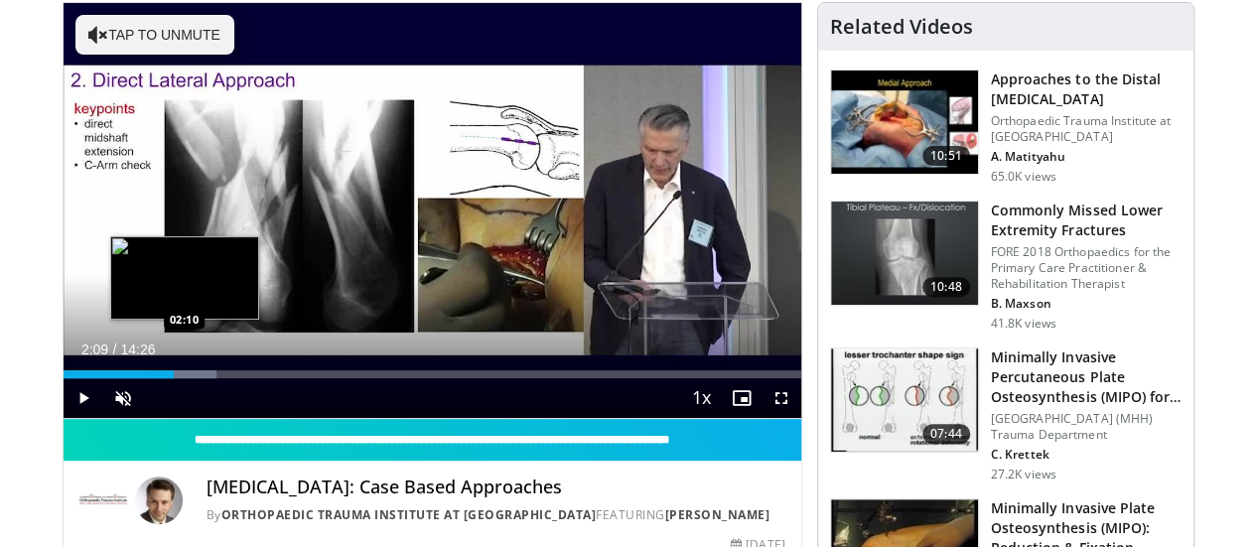
click at [133, 378] on div "Loaded : 20.73% 02:09 02:10" at bounding box center [433, 374] width 738 height 8
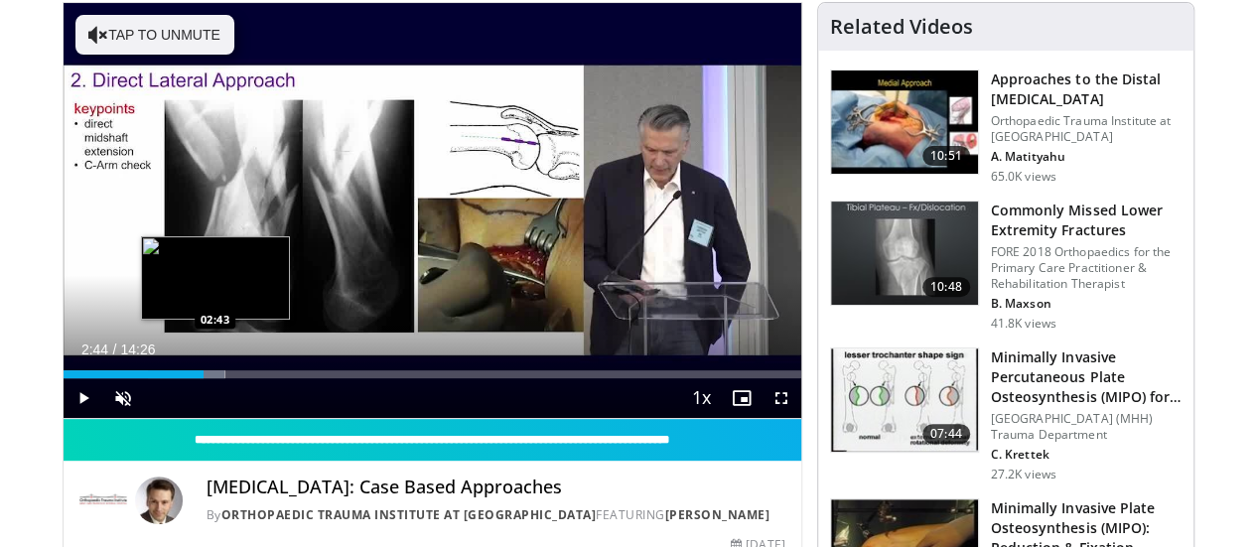
click at [165, 378] on div "Loaded : 21.94% 02:44 02:43" at bounding box center [433, 374] width 738 height 8
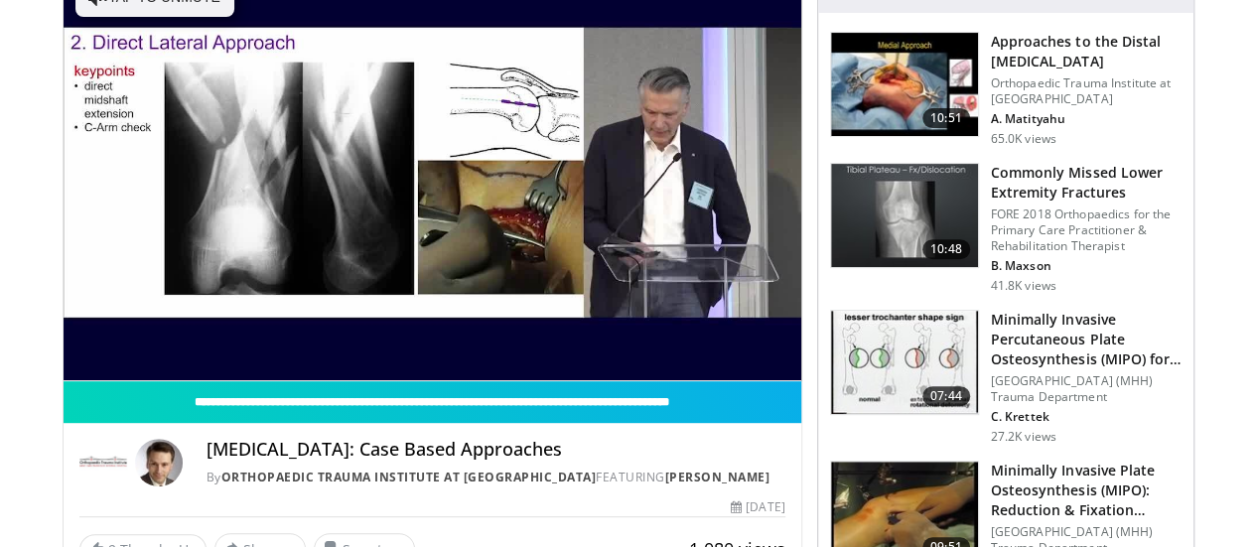
scroll to position [238, 0]
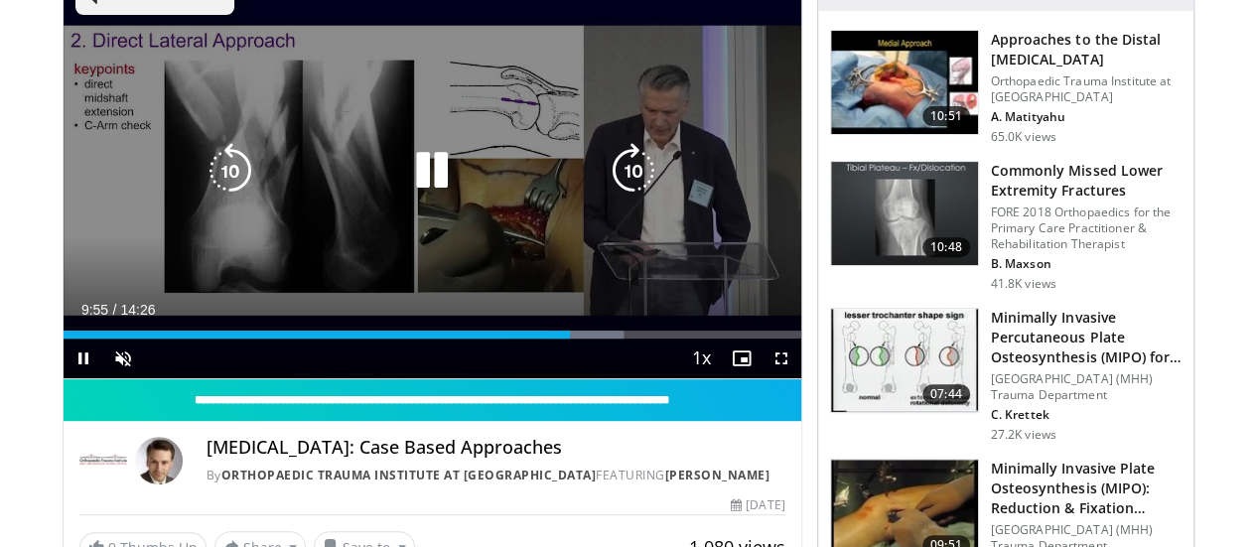
click at [417, 196] on icon "Video Player" at bounding box center [432, 171] width 56 height 56
click at [516, 84] on div "80 seconds Tap to unmute" at bounding box center [433, 170] width 738 height 415
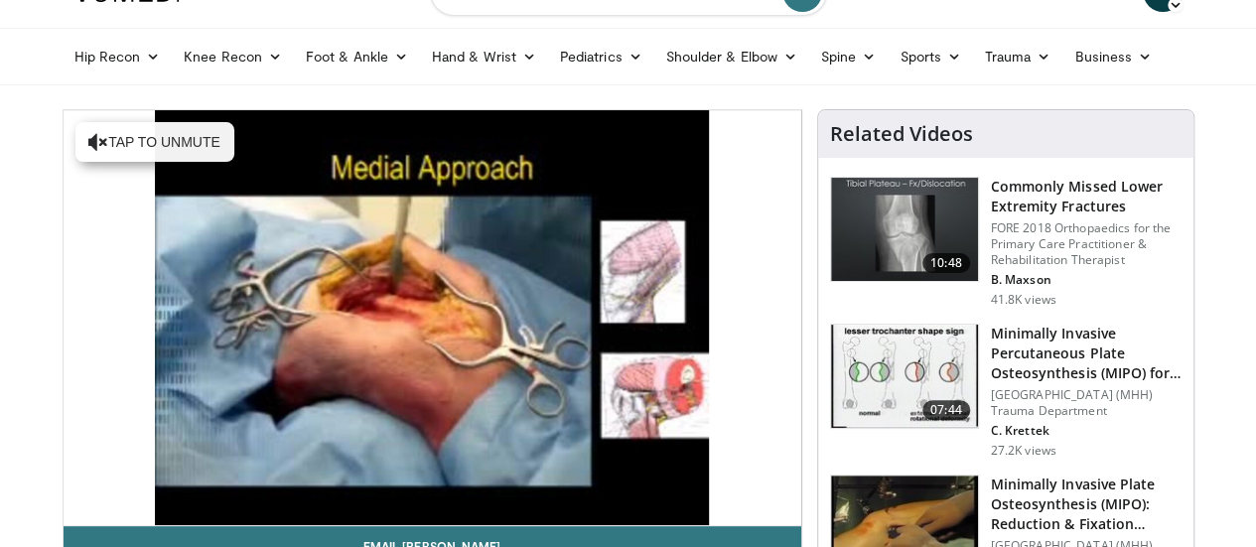
scroll to position [119, 0]
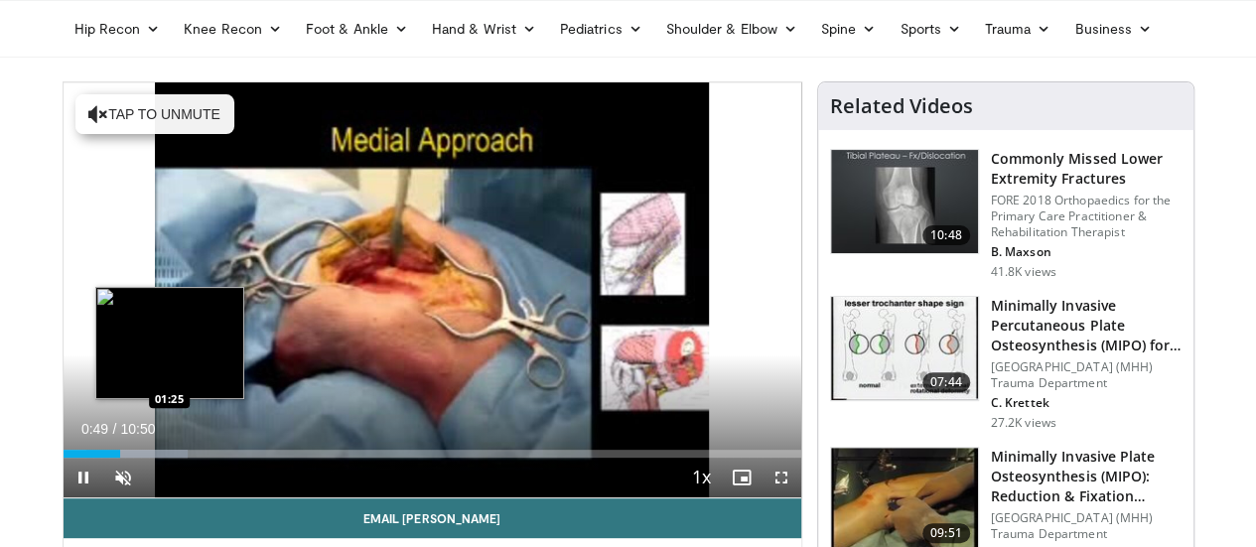
click at [119, 458] on div "Loaded : 16.87% 00:50 01:25" at bounding box center [433, 454] width 738 height 8
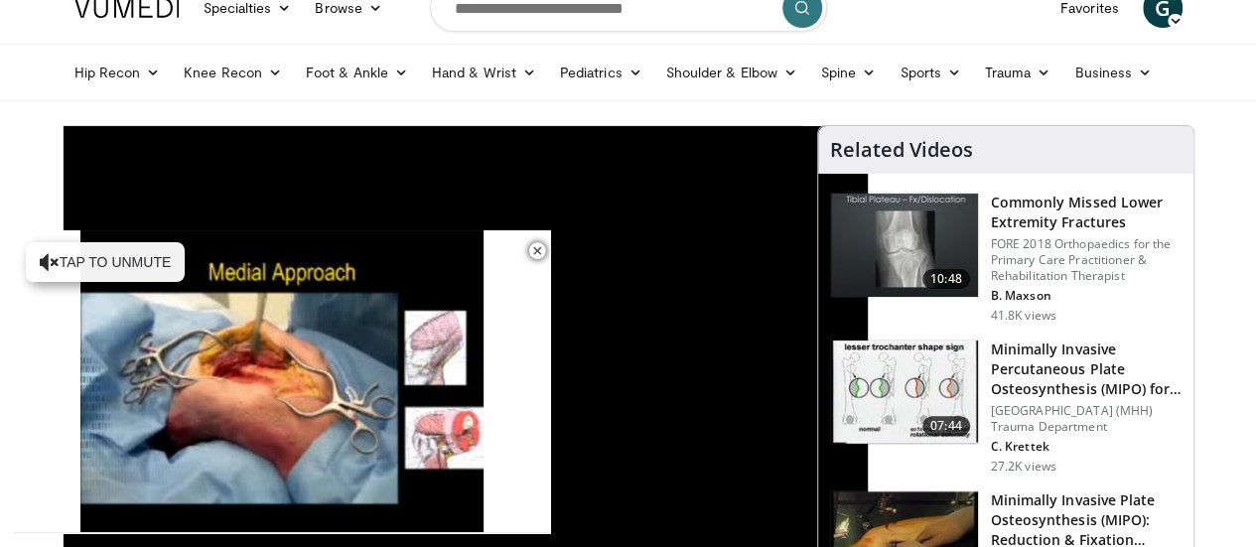
scroll to position [0, 0]
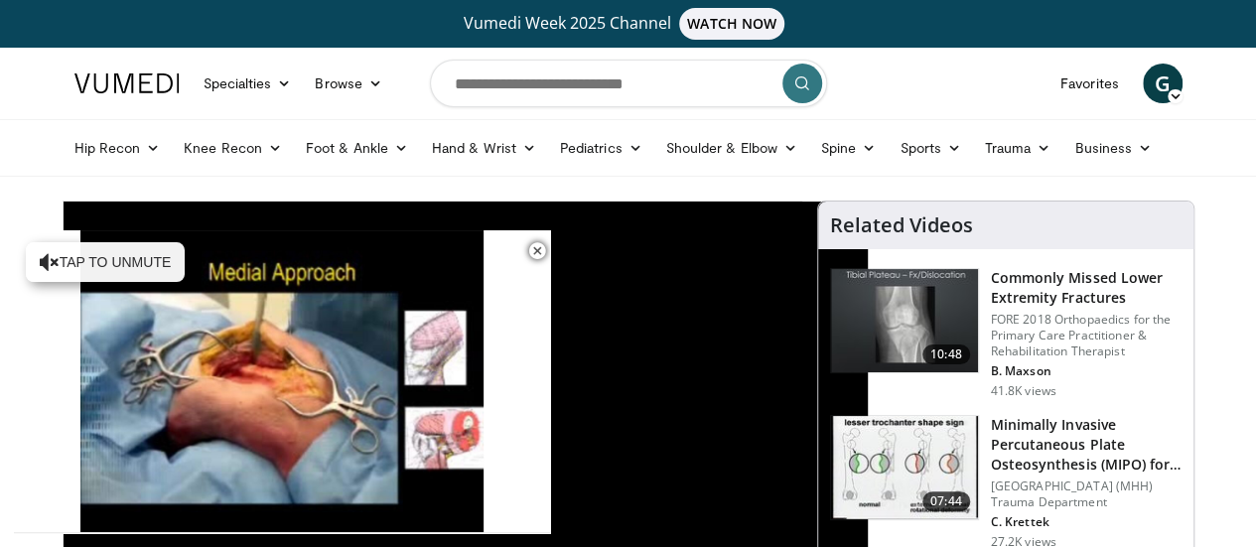
click at [81, 64] on link at bounding box center [127, 84] width 129 height 56
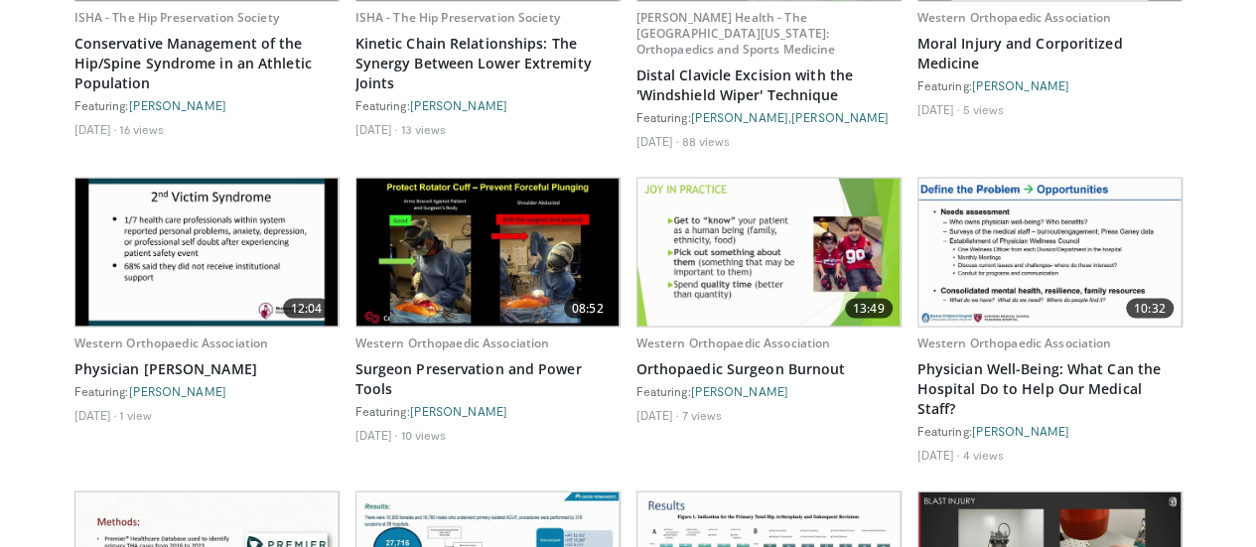
scroll to position [1878, 0]
